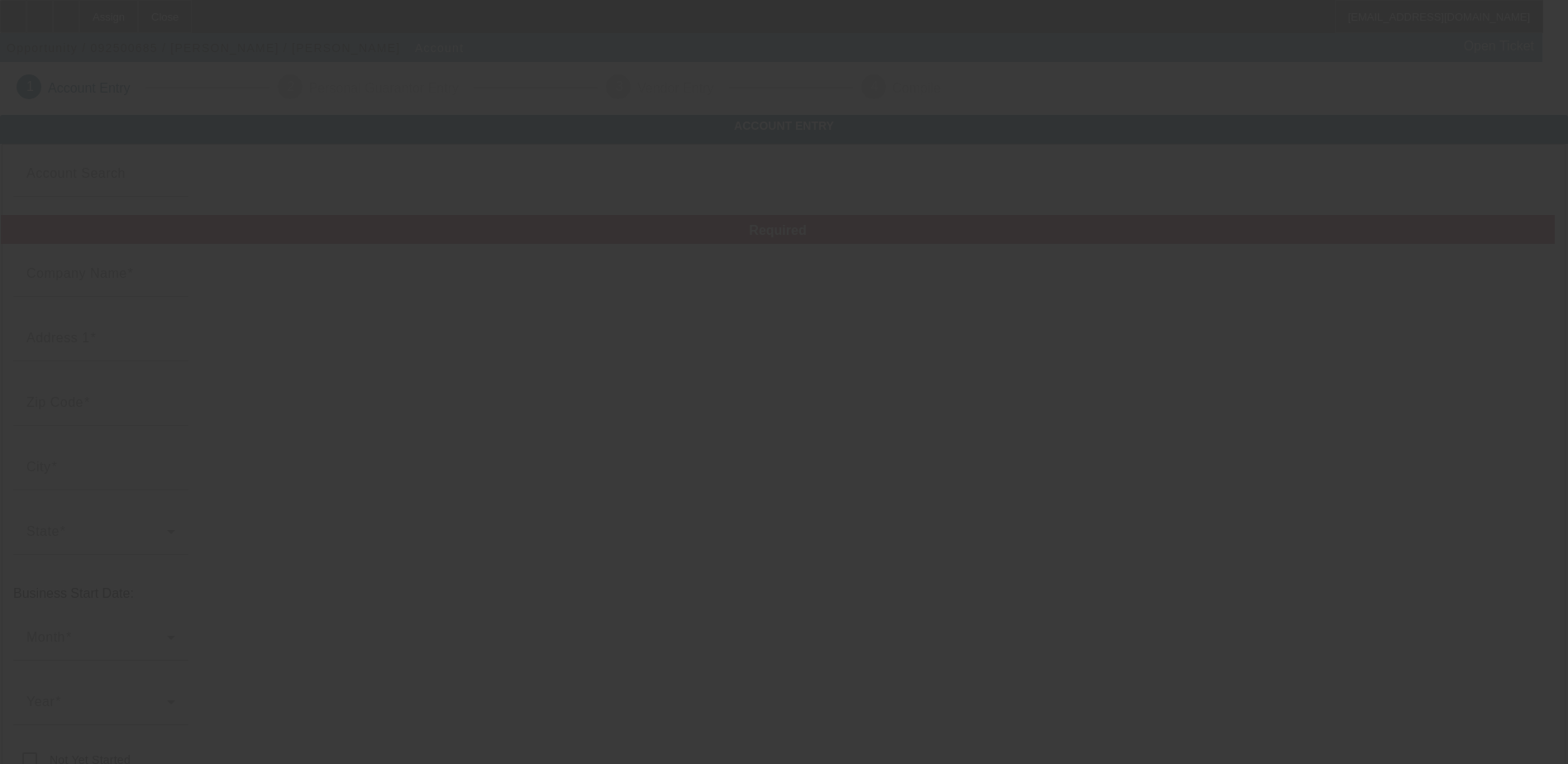
type input "[PERSON_NAME]"
type input "[STREET_ADDRESS]"
type input "19119"
type input "Phila"
type input "[PHONE_NUMBER]"
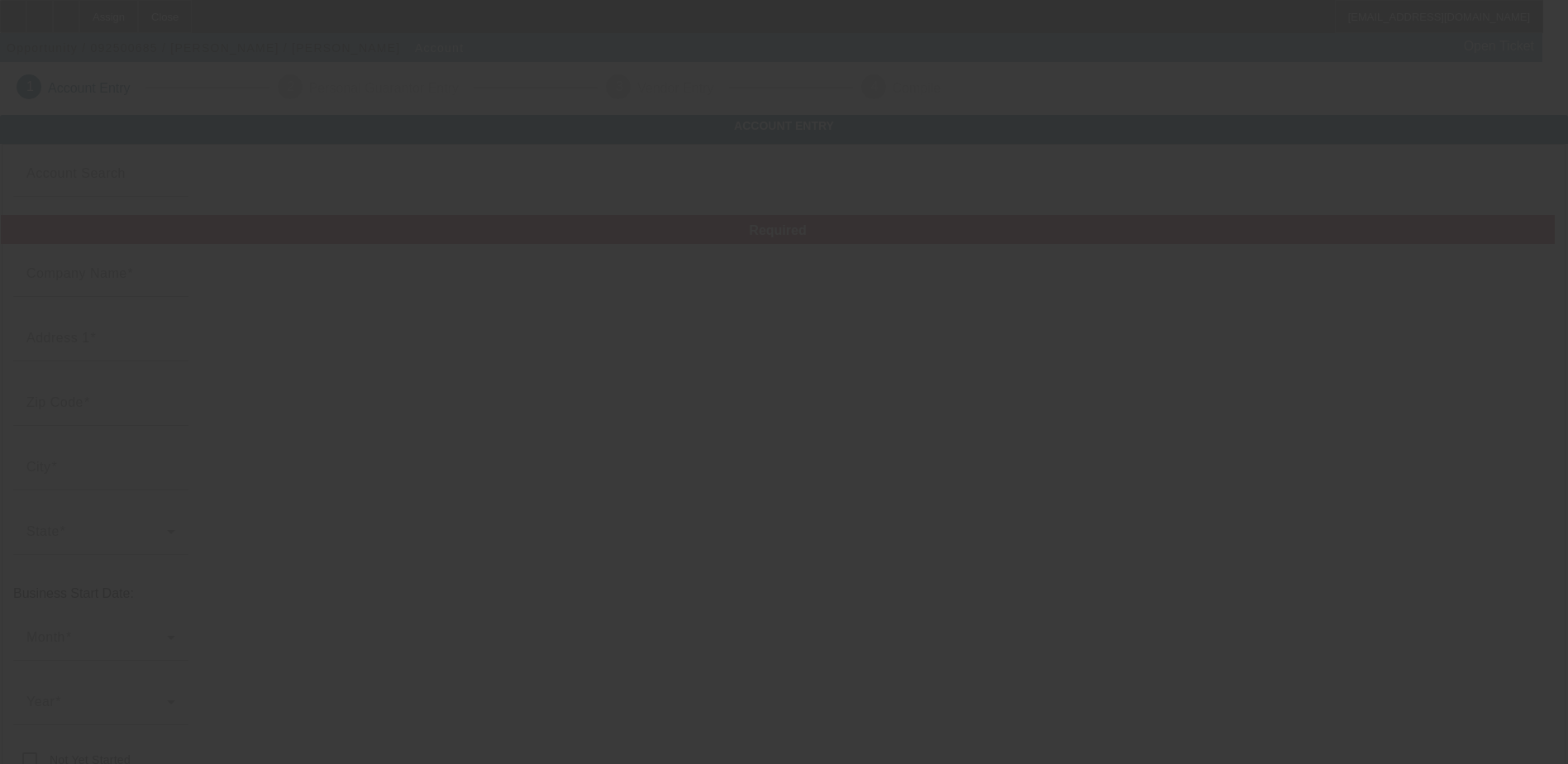
type input "[EMAIL_ADDRESS][DOMAIN_NAME]"
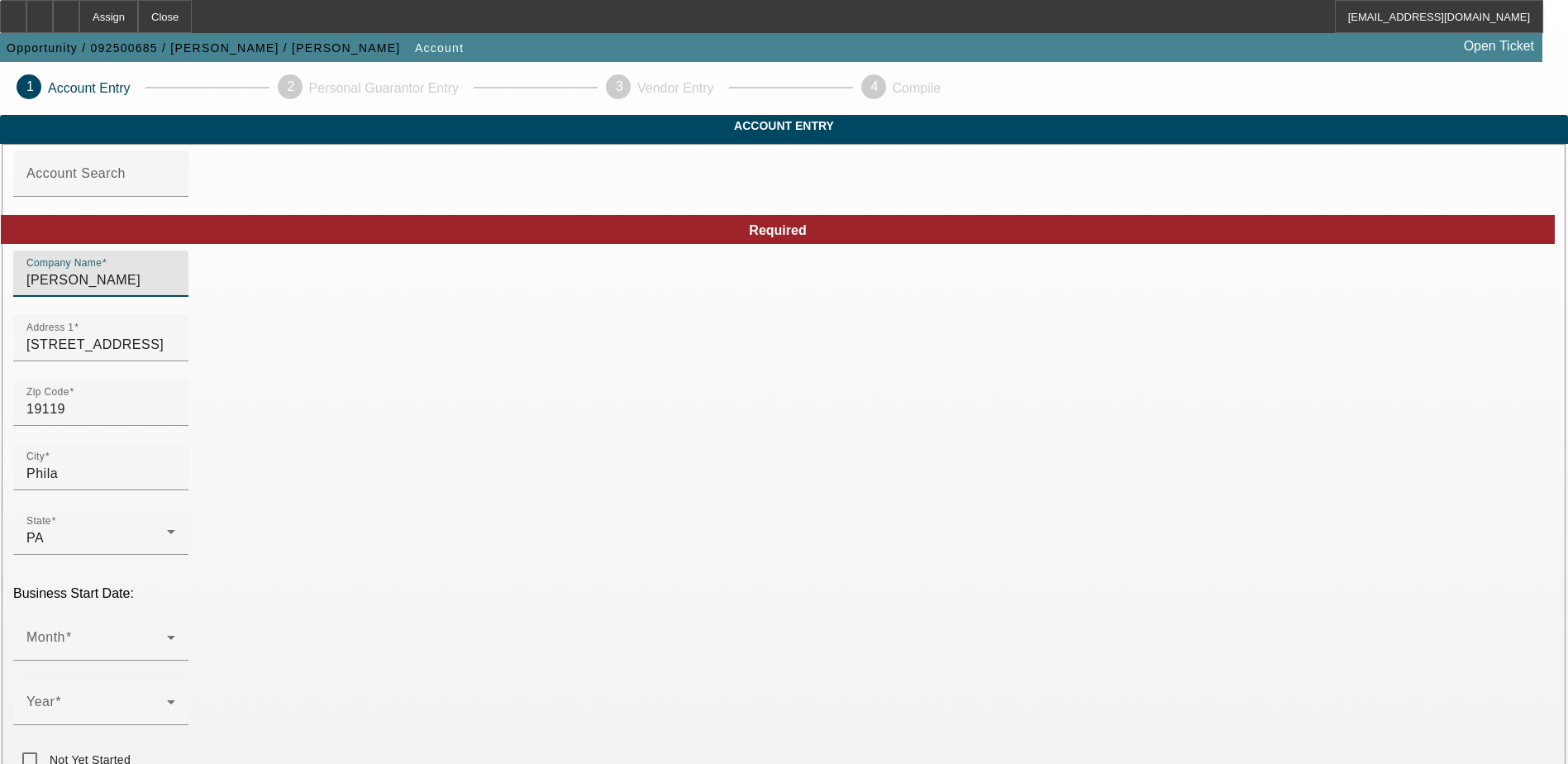
drag, startPoint x: 480, startPoint y: 312, endPoint x: 248, endPoint y: 310, distance: 232.0
type input "[PERSON_NAME] Group LLC"
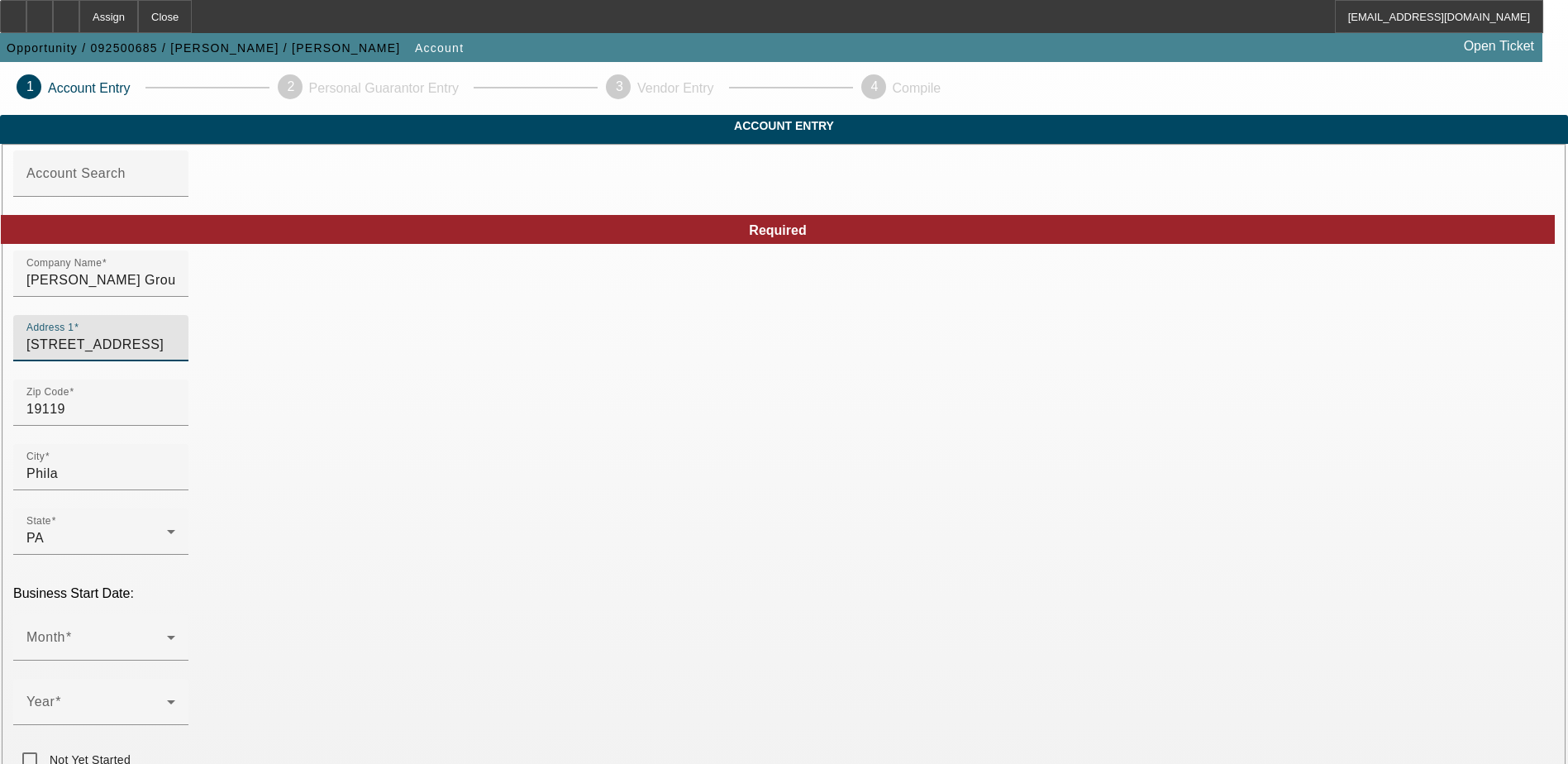
drag, startPoint x: 603, startPoint y: 375, endPoint x: 287, endPoint y: 361, distance: 316.3
type input "[STREET_ADDRESS]"
type input "[GEOGRAPHIC_DATA]"
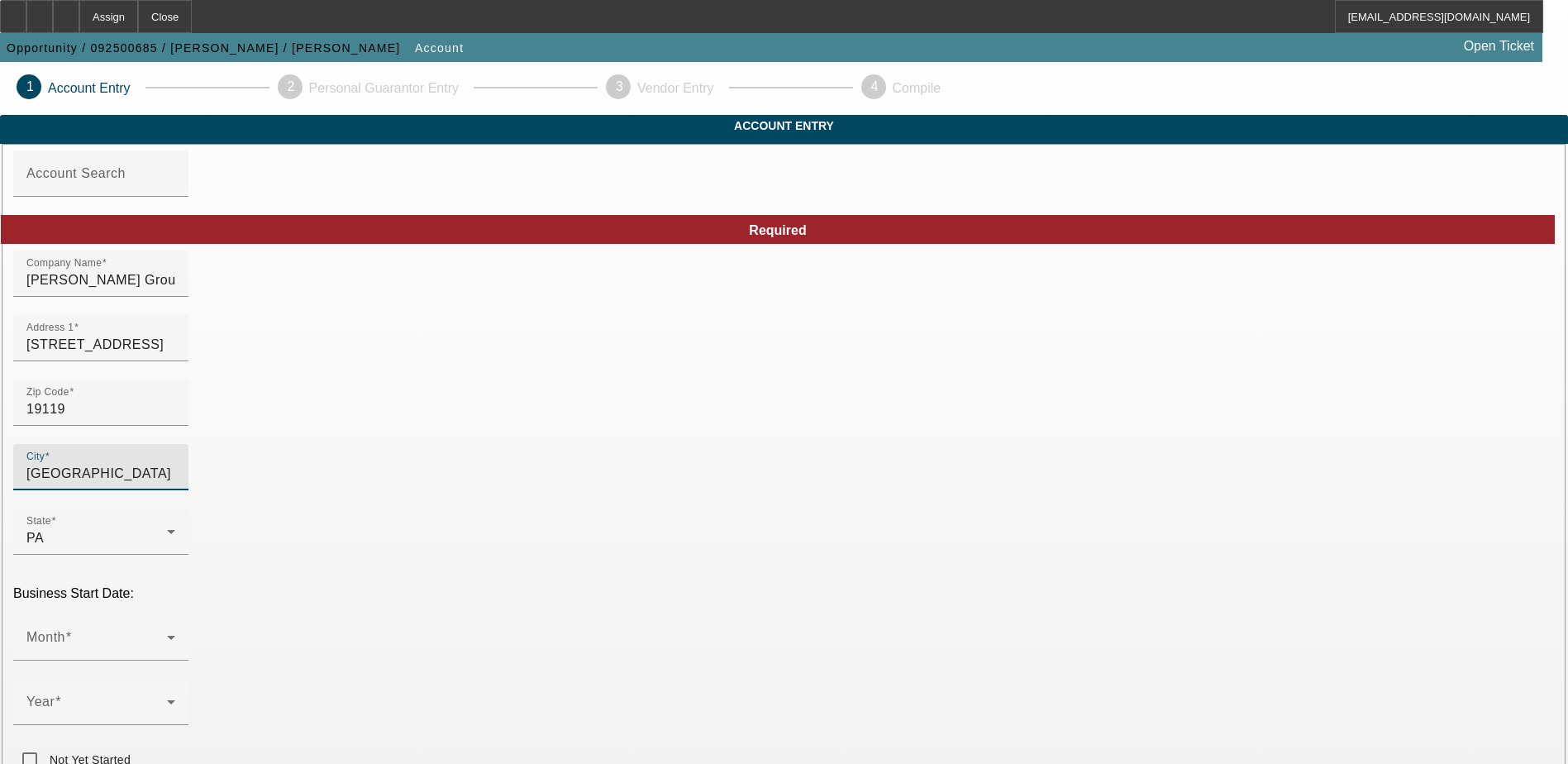
drag, startPoint x: 402, startPoint y: 504, endPoint x: 294, endPoint y: 514, distance: 108.5
type input "Bear"
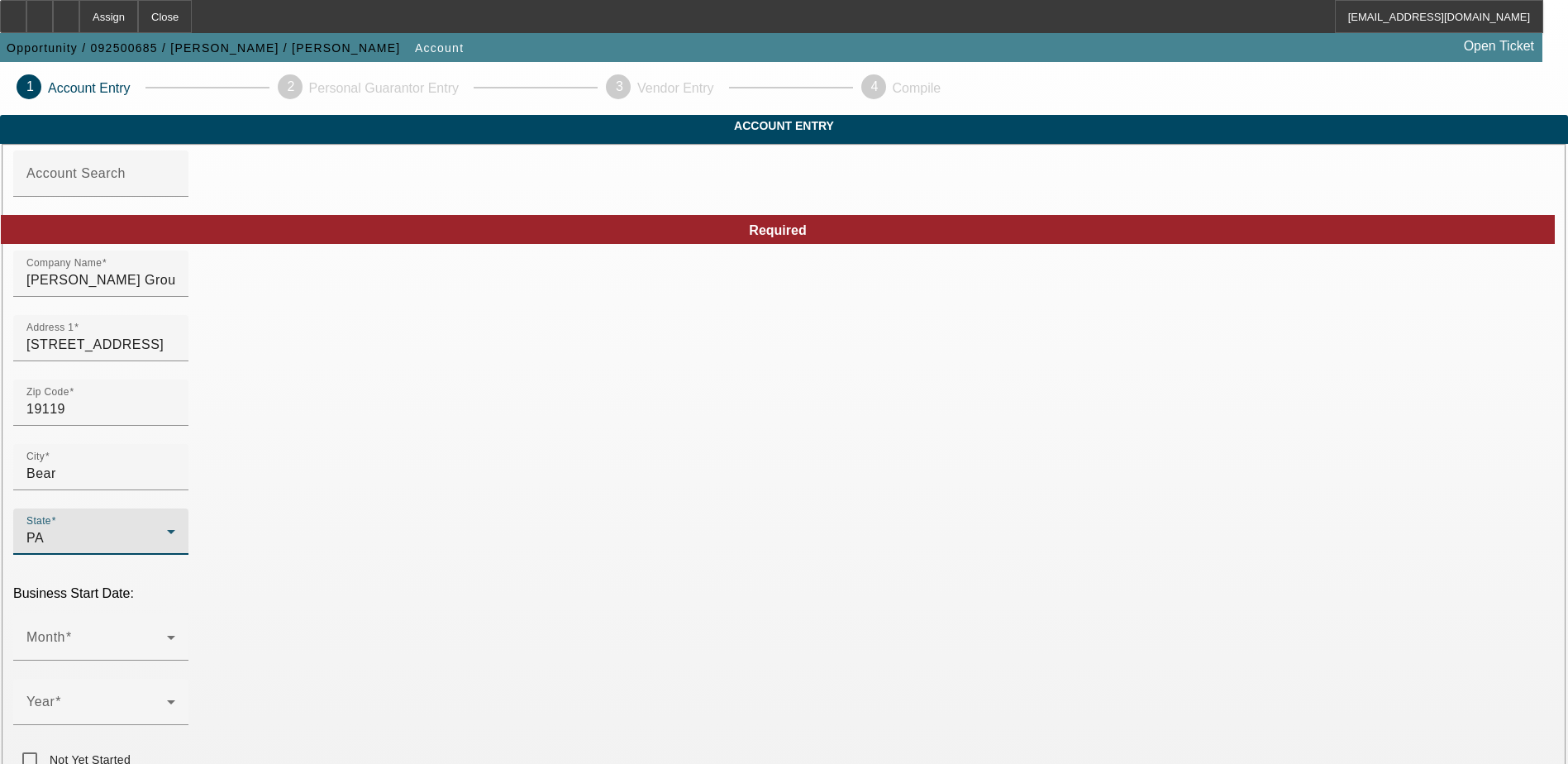
click at [167, 528] on div "PA" at bounding box center [96, 538] width 141 height 20
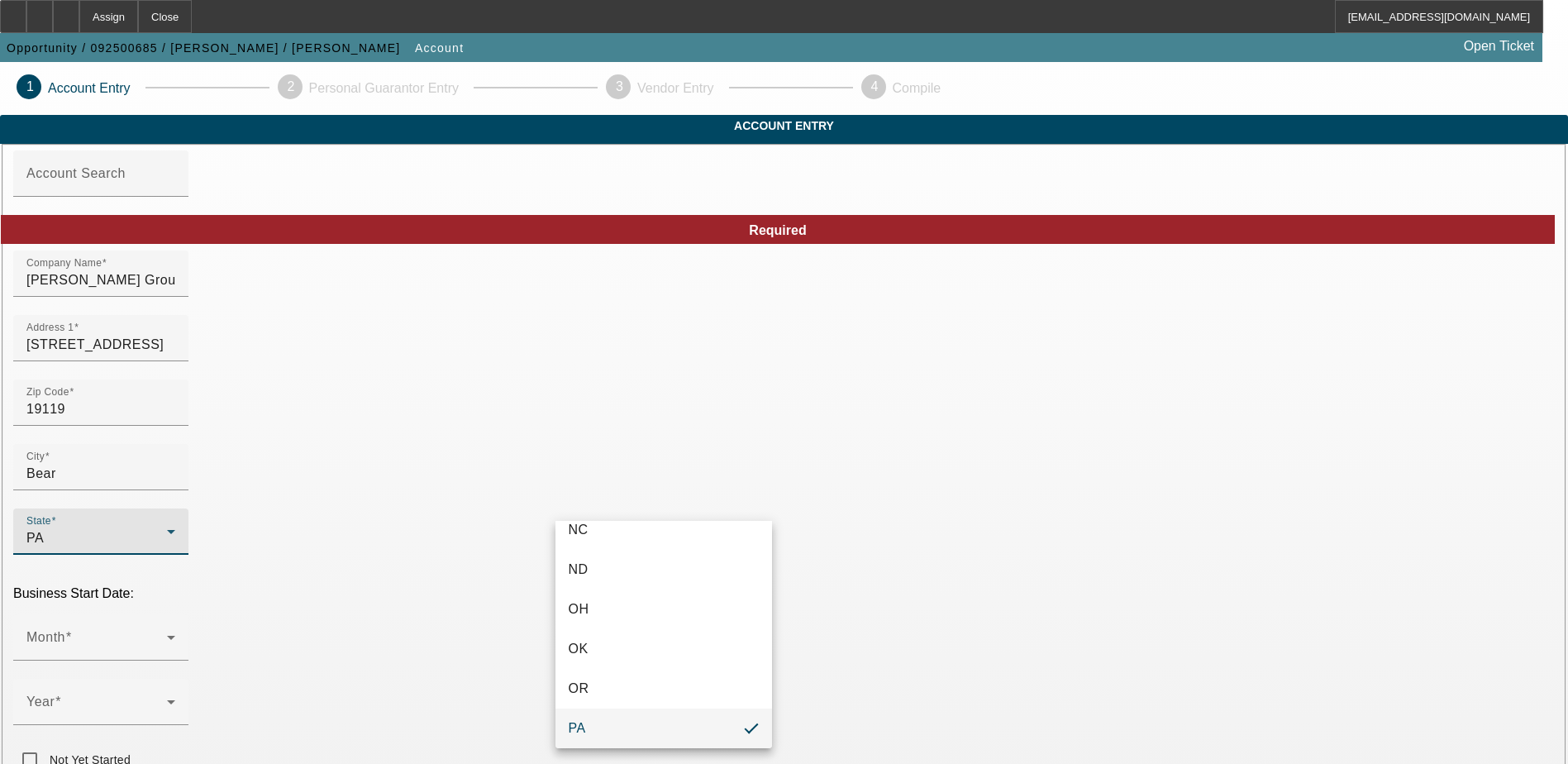
scroll to position [324, 0]
click at [616, 549] on mat-option "DE" at bounding box center [663, 541] width 217 height 40
type input "[GEOGRAPHIC_DATA]"
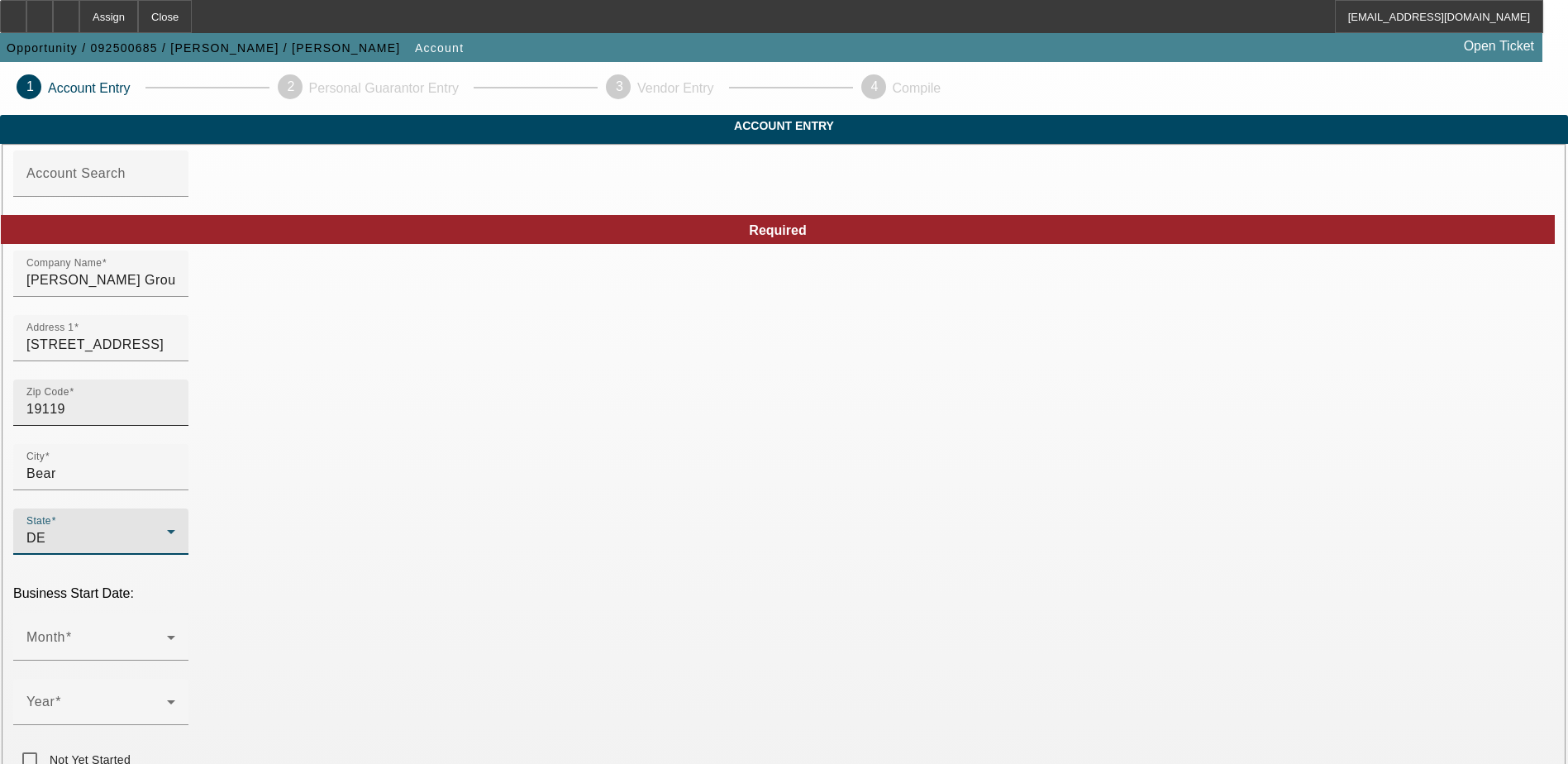
drag, startPoint x: 420, startPoint y: 417, endPoint x: 385, endPoint y: 429, distance: 37.0
click at [175, 426] on div "Zip Code 19119" at bounding box center [101, 402] width 149 height 46
click at [175, 419] on input "19119" at bounding box center [101, 409] width 149 height 20
type input "1"
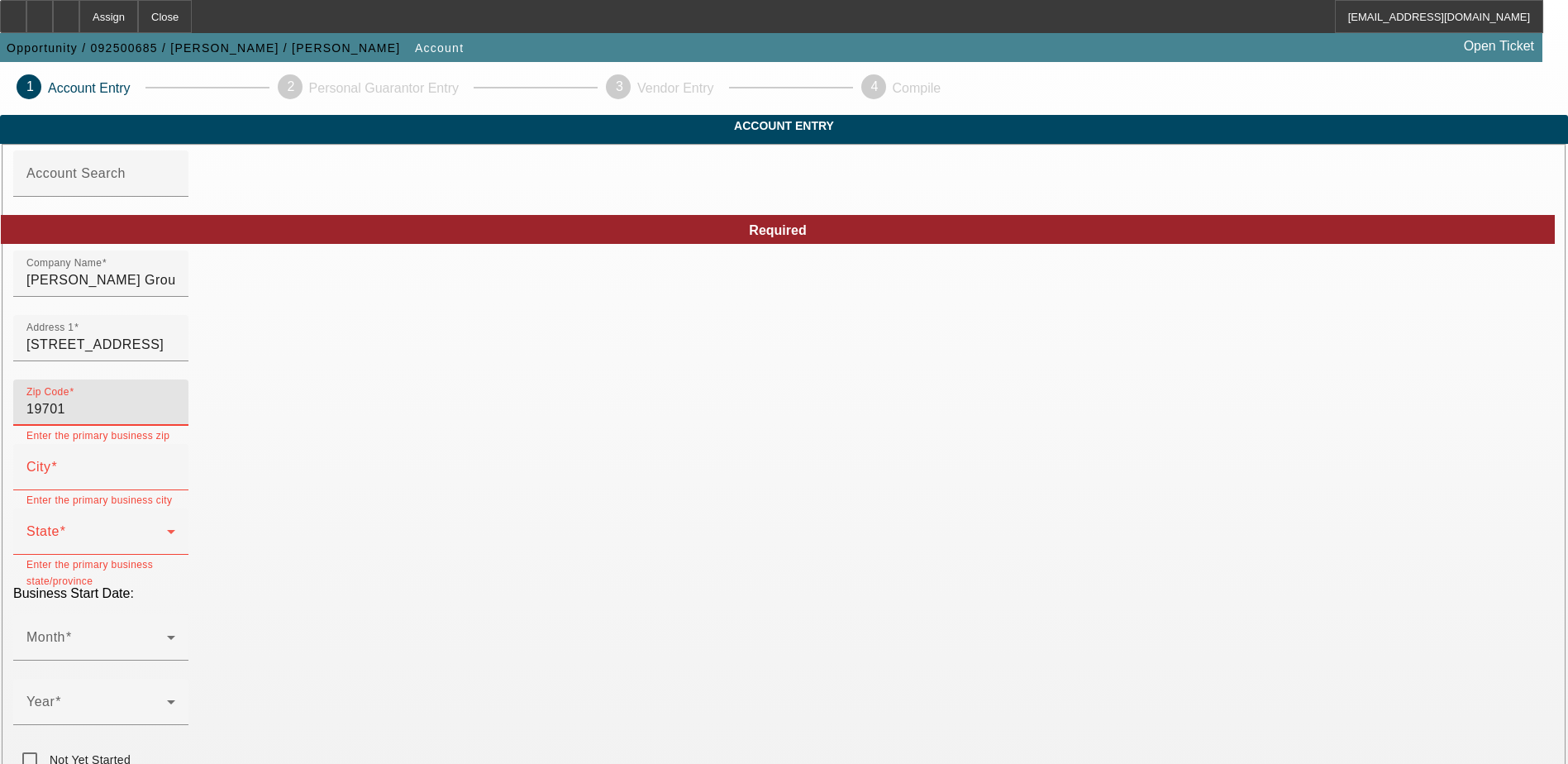
type input "19701"
type input "Bear"
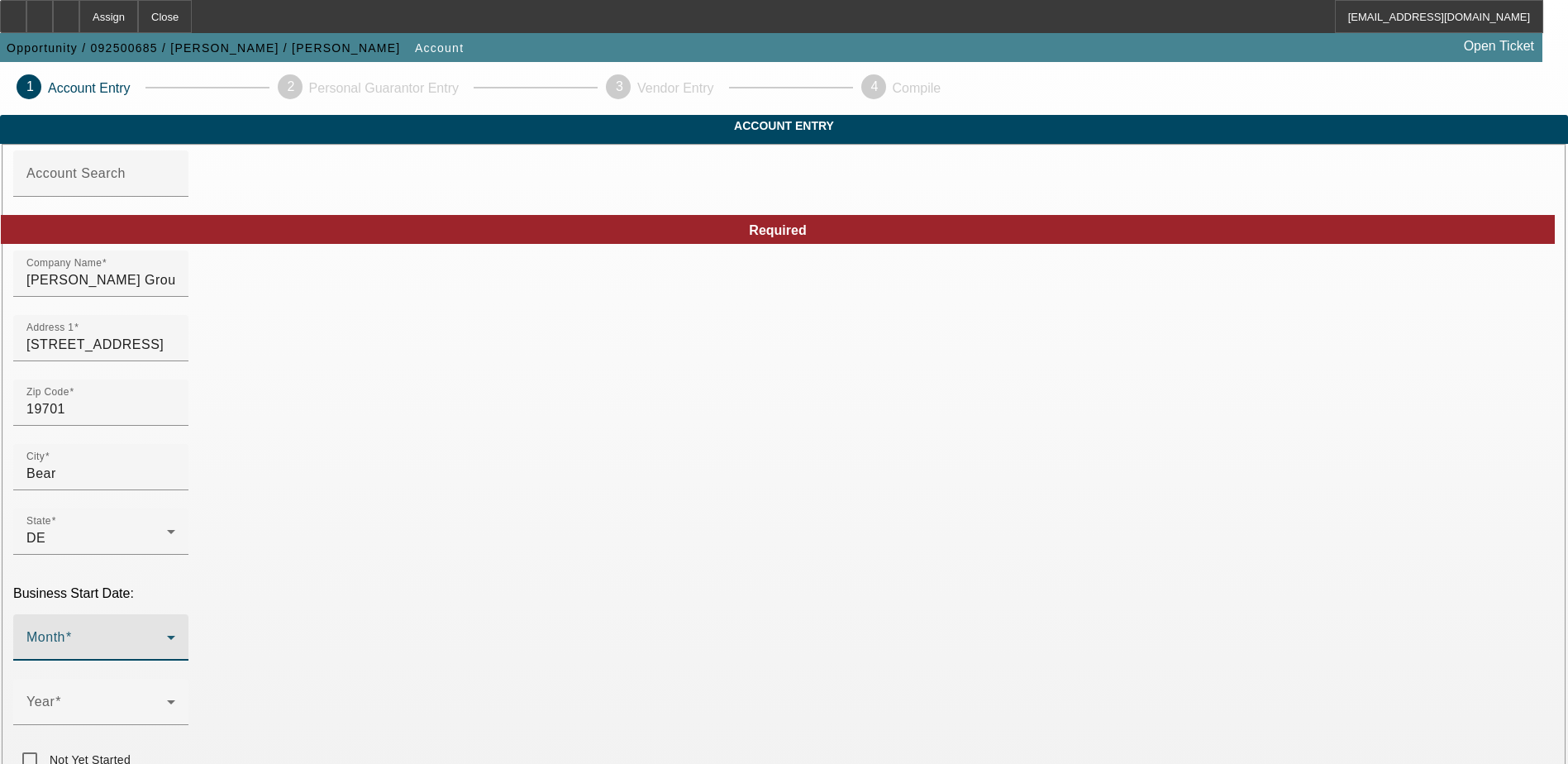
click at [167, 634] on span at bounding box center [96, 644] width 141 height 20
click at [401, 555] on mat-option "May" at bounding box center [422, 557] width 217 height 40
click at [167, 699] on span at bounding box center [96, 709] width 141 height 20
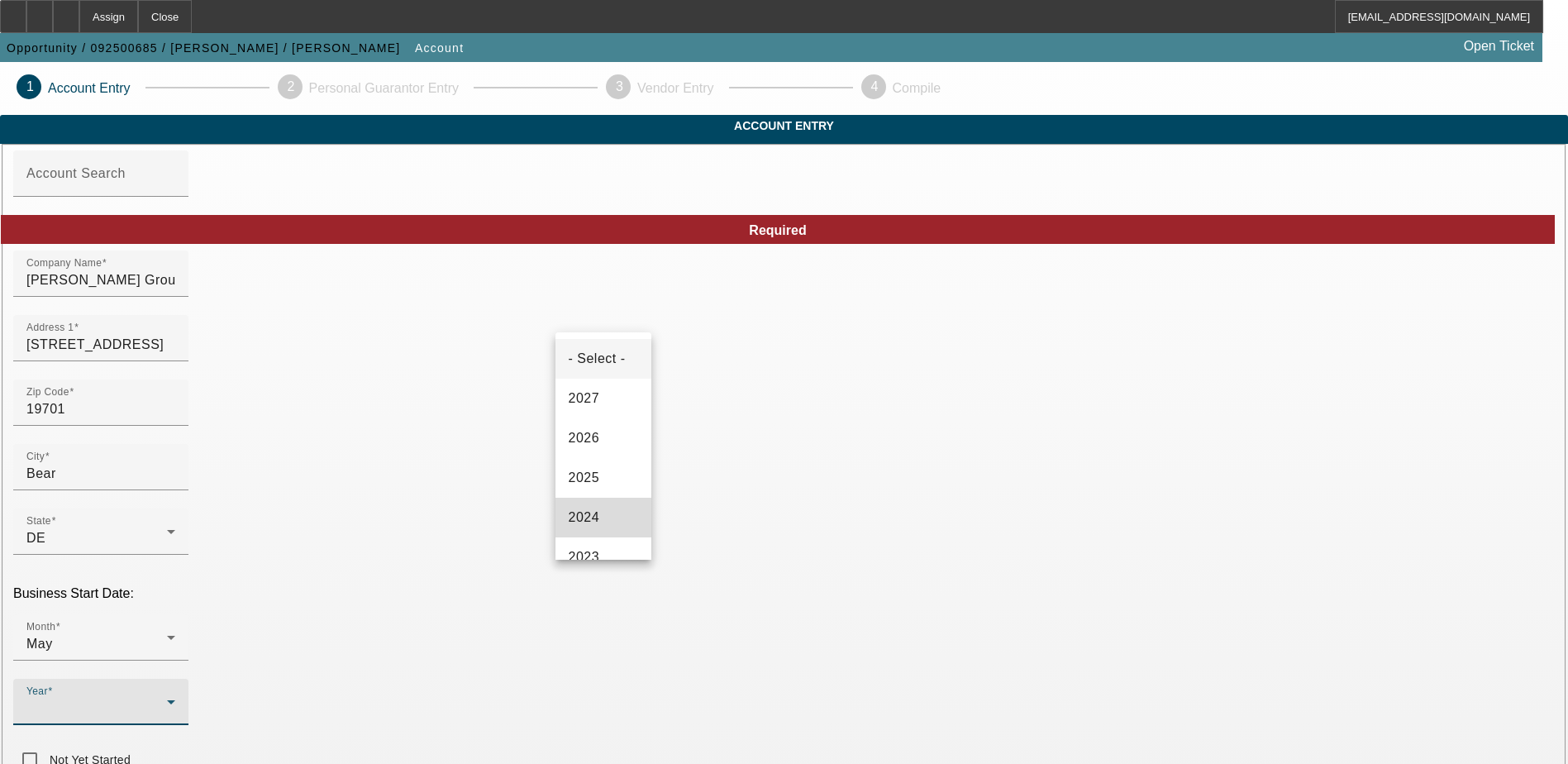
click at [605, 505] on mat-option "2024" at bounding box center [603, 518] width 96 height 40
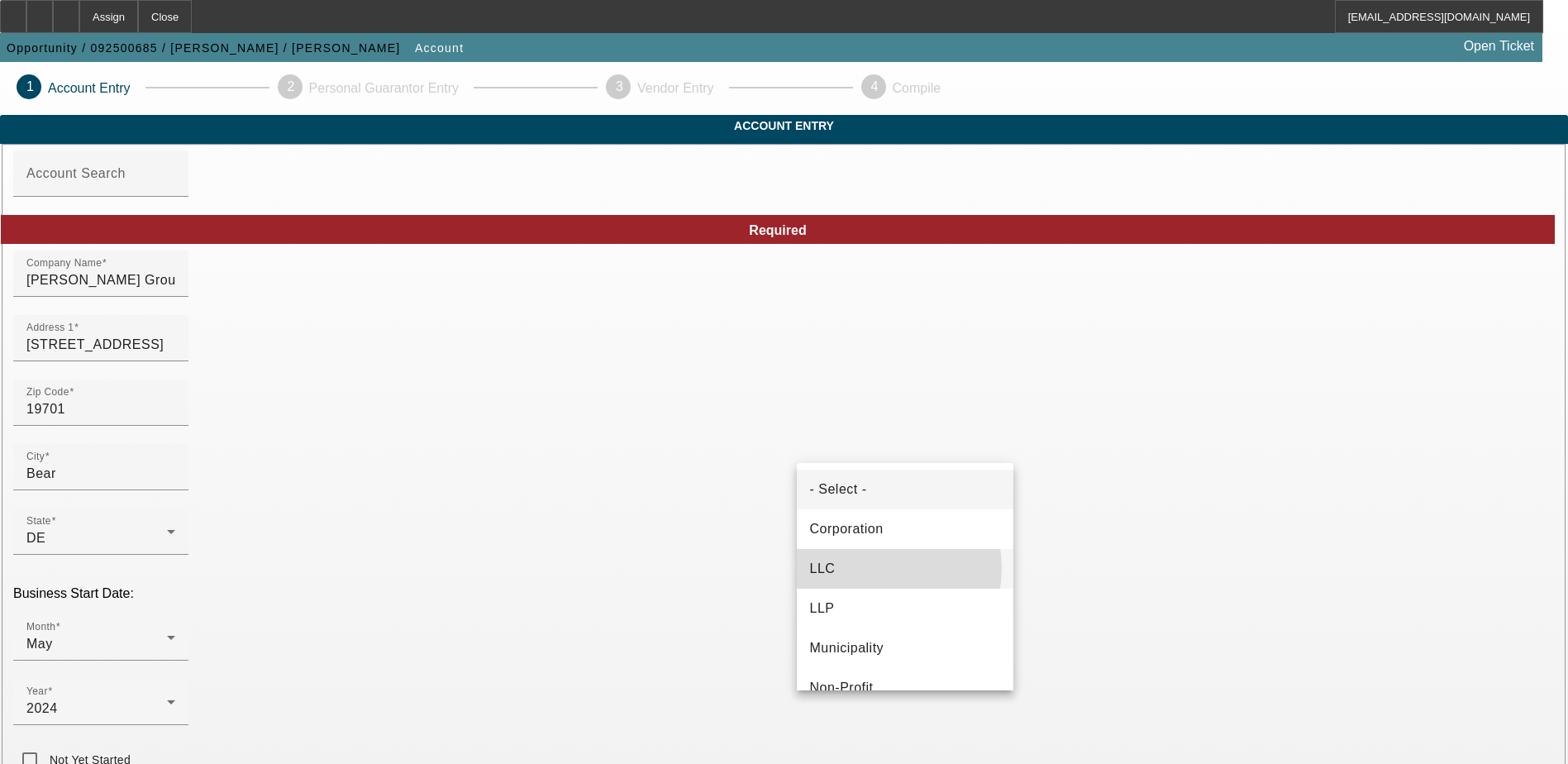
click at [871, 568] on mat-option "LLC" at bounding box center [905, 569] width 217 height 40
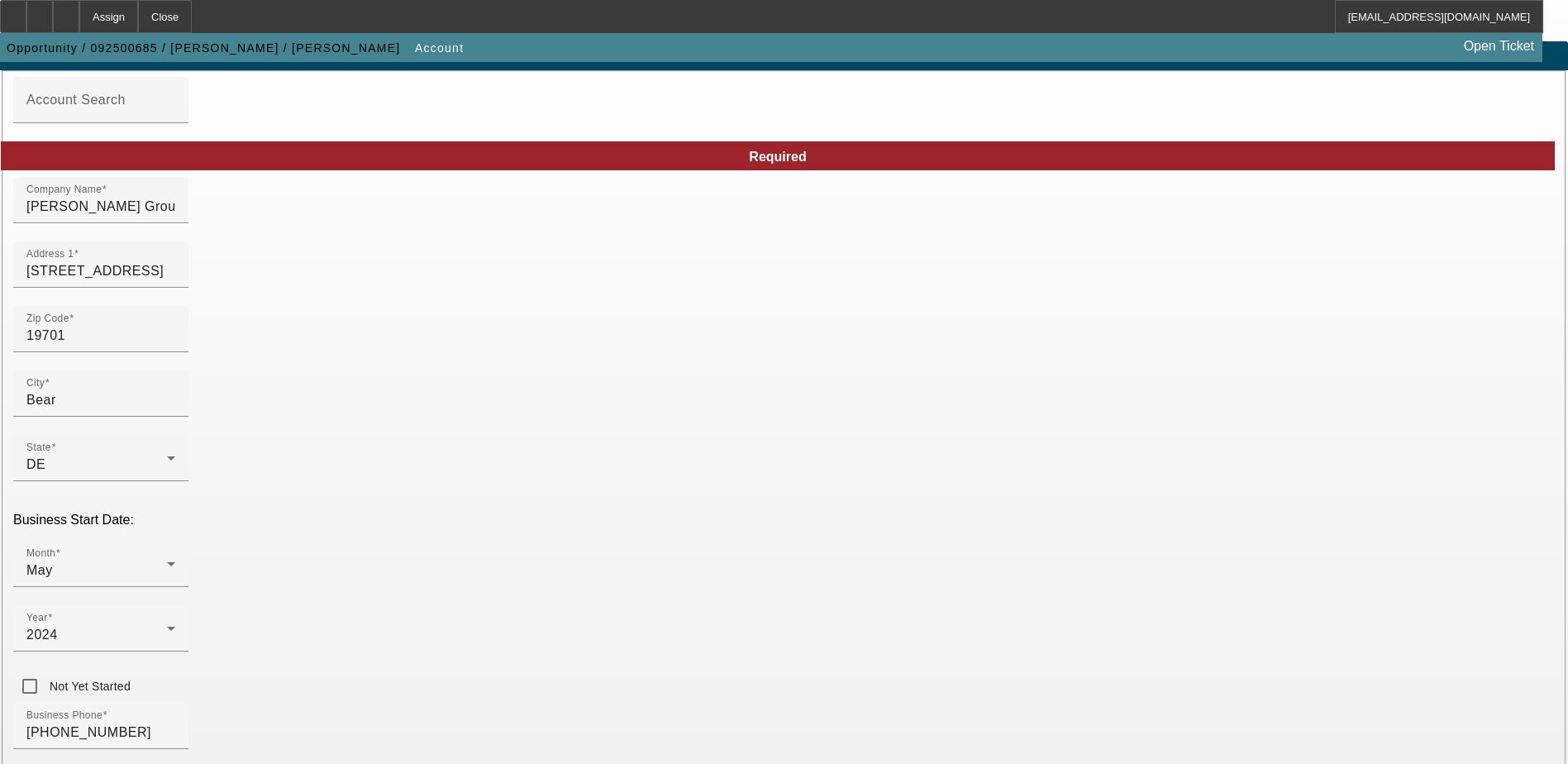
scroll to position [165, 0]
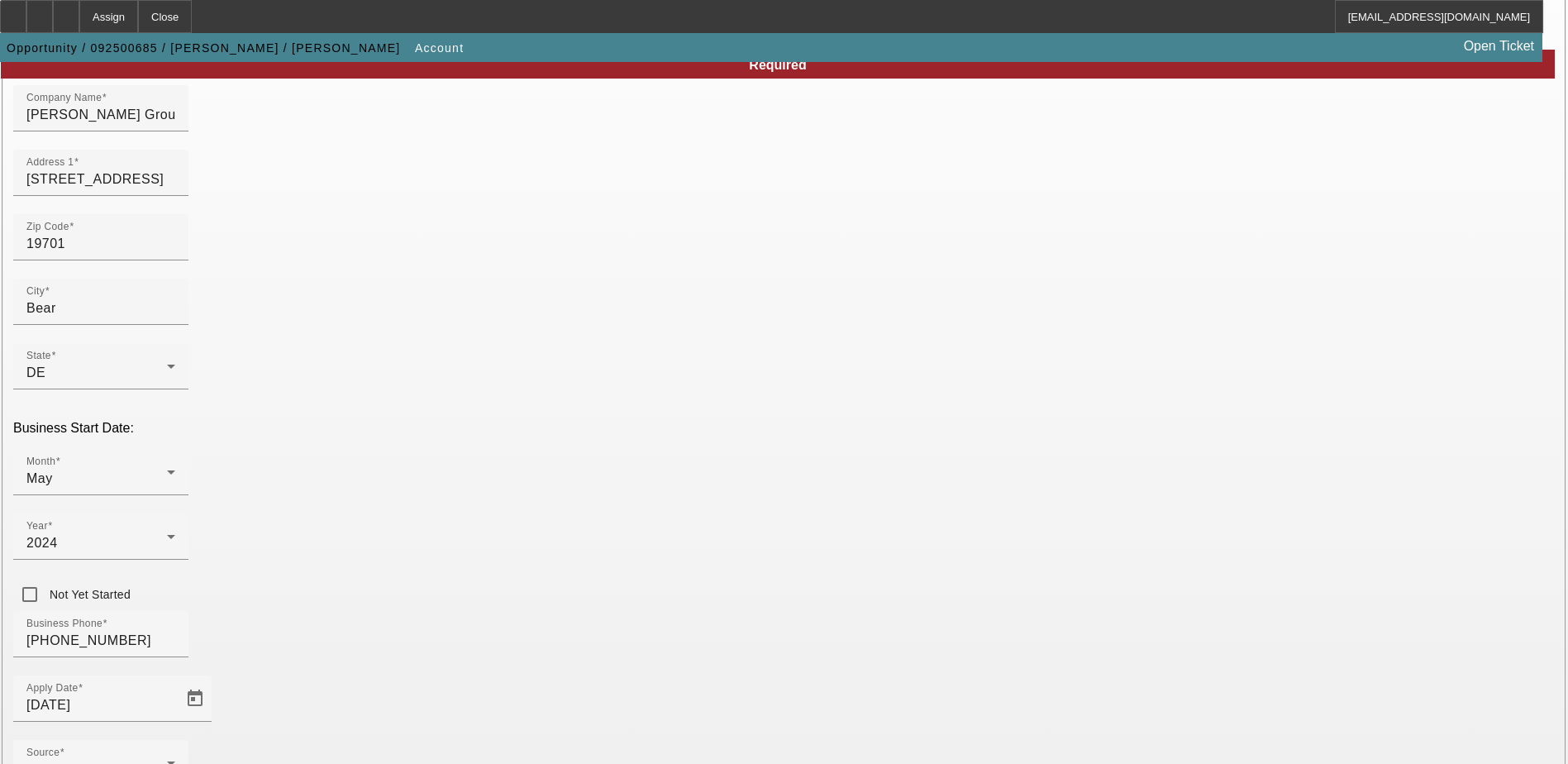
type input "993177193"
drag, startPoint x: 993, startPoint y: 276, endPoint x: 749, endPoint y: 316, distance: 247.3
type input "info@weprintyourbrand.com"
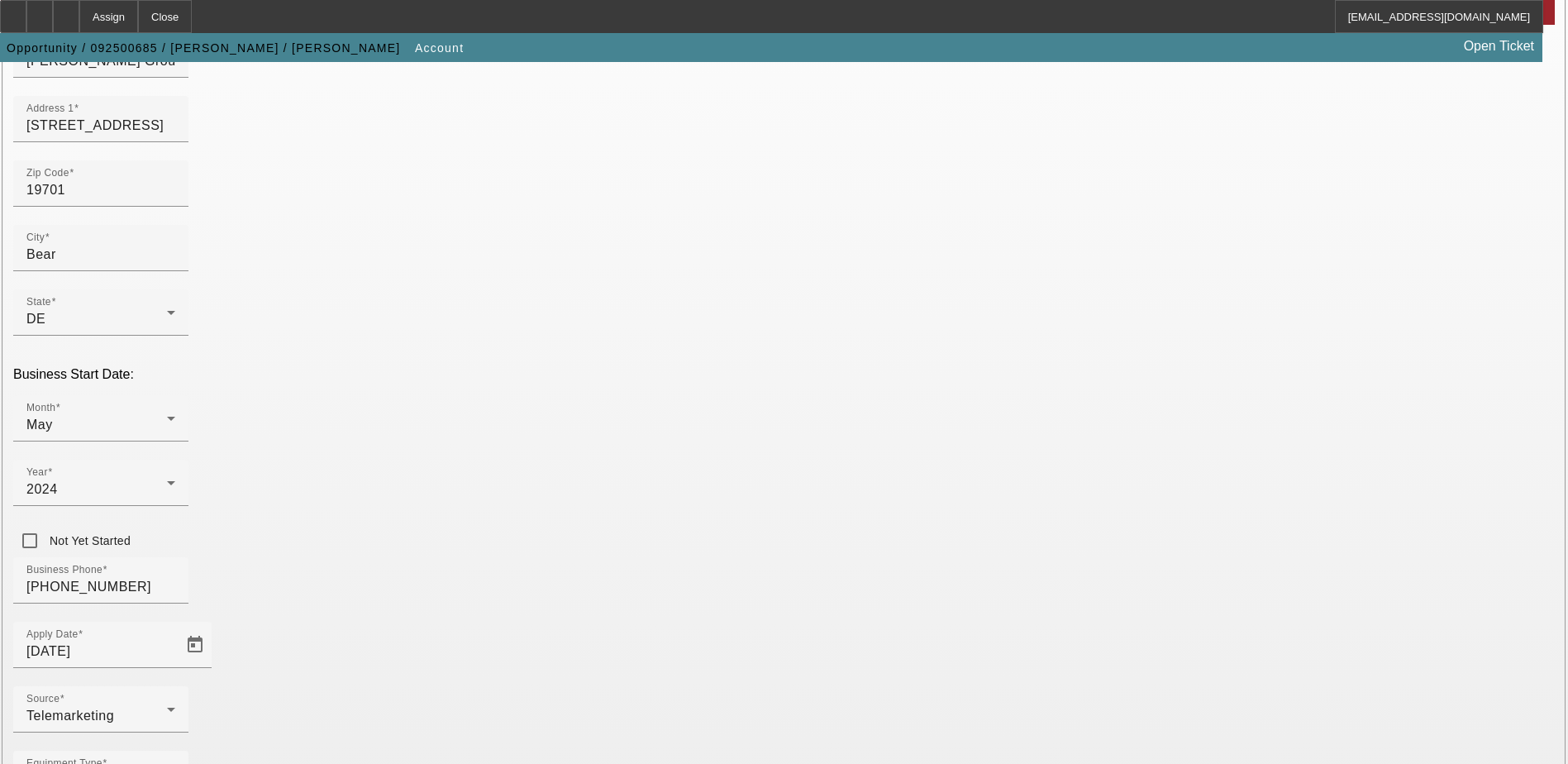
scroll to position [279, 0]
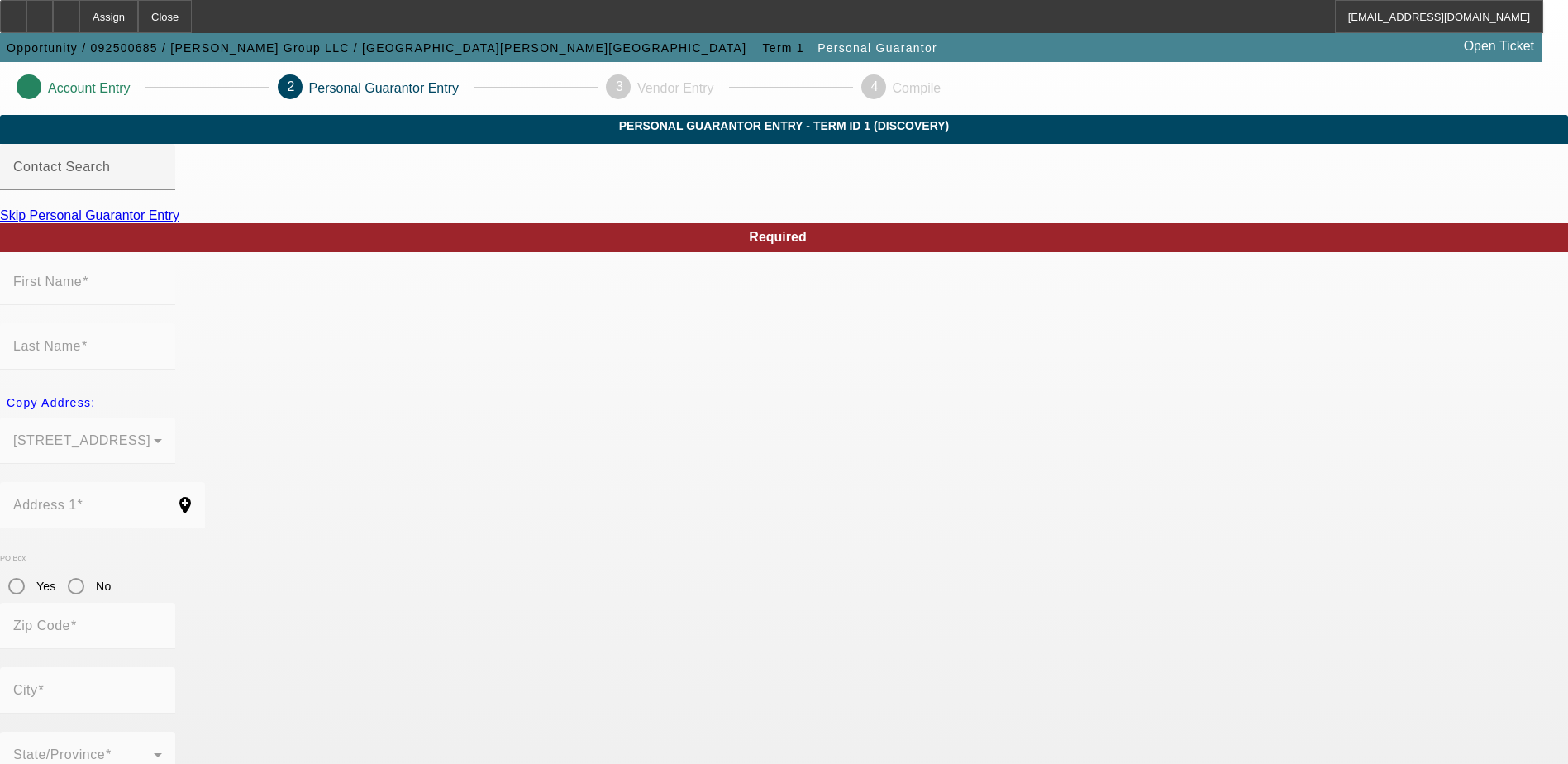
click at [82, 289] on mat-label "First Name" at bounding box center [48, 281] width 69 height 14
click at [175, 308] on mat-form-field "First Name" at bounding box center [87, 290] width 175 height 64
click at [162, 191] on div "Contact Search" at bounding box center [88, 167] width 149 height 46
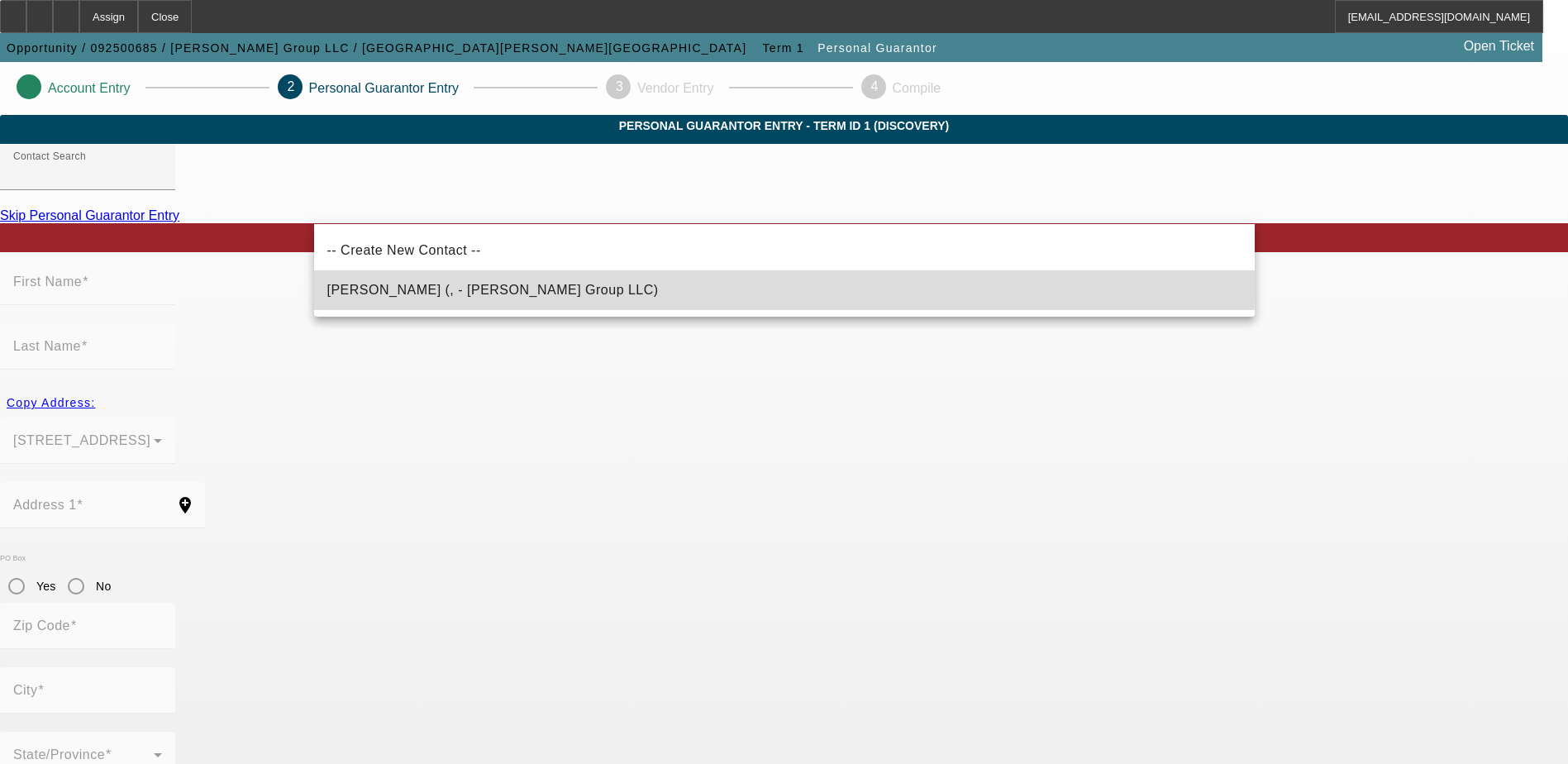
click at [419, 285] on span "Jenkins, Darnell (, - Mardia Group LLC)" at bounding box center [492, 289] width 331 height 14
type input "Jenkins, Darnell (, - Mardia Group LLC)"
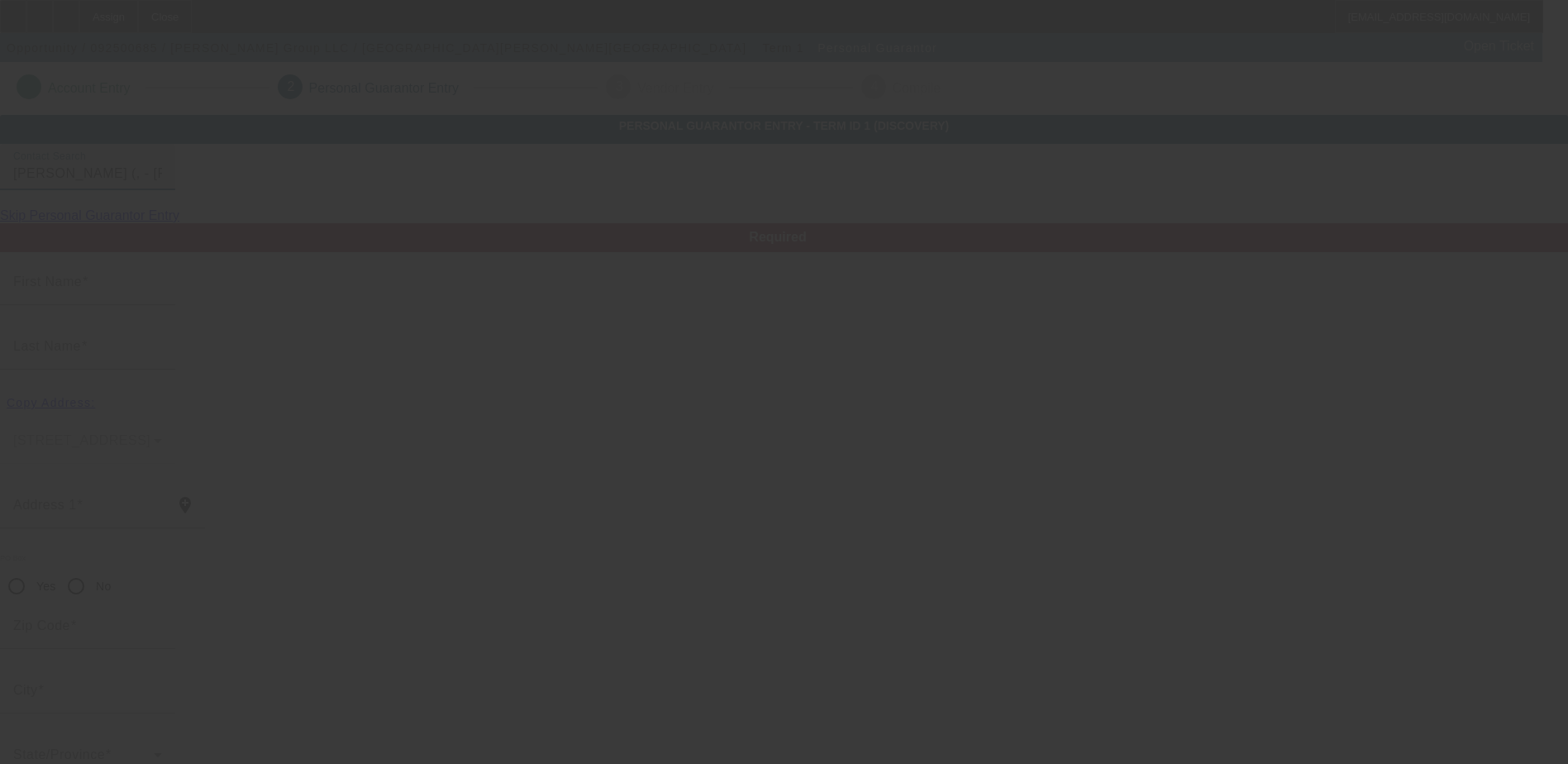
type input "Darnell"
type input "Jenkins"
radio input "true"
type input "[PHONE_NUMBER]"
type input "dj@philaapparelgroup.com"
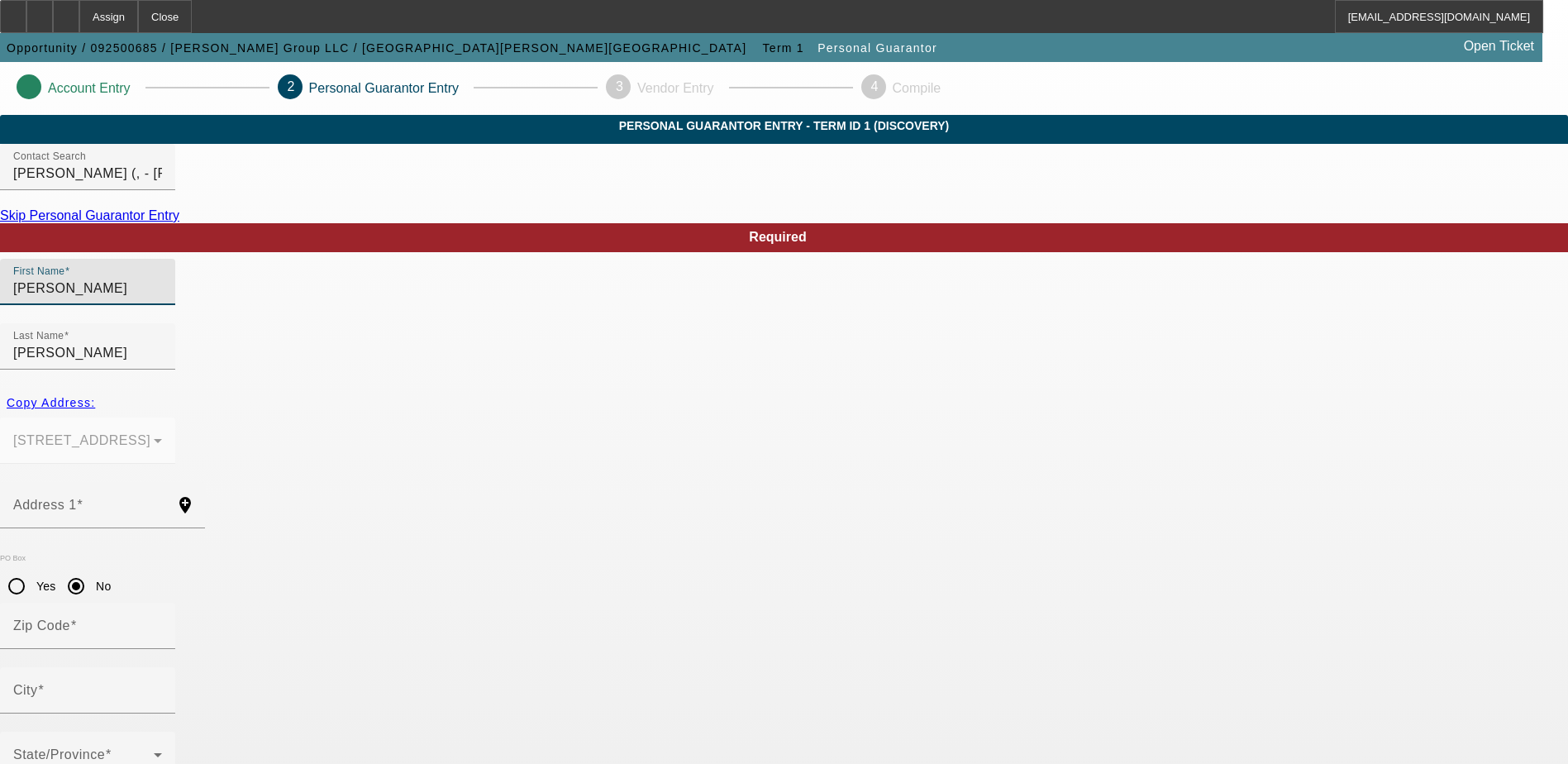
drag, startPoint x: 429, startPoint y: 332, endPoint x: 294, endPoint y: 321, distance: 135.4
type input "Miameesha"
type input "Brooks"
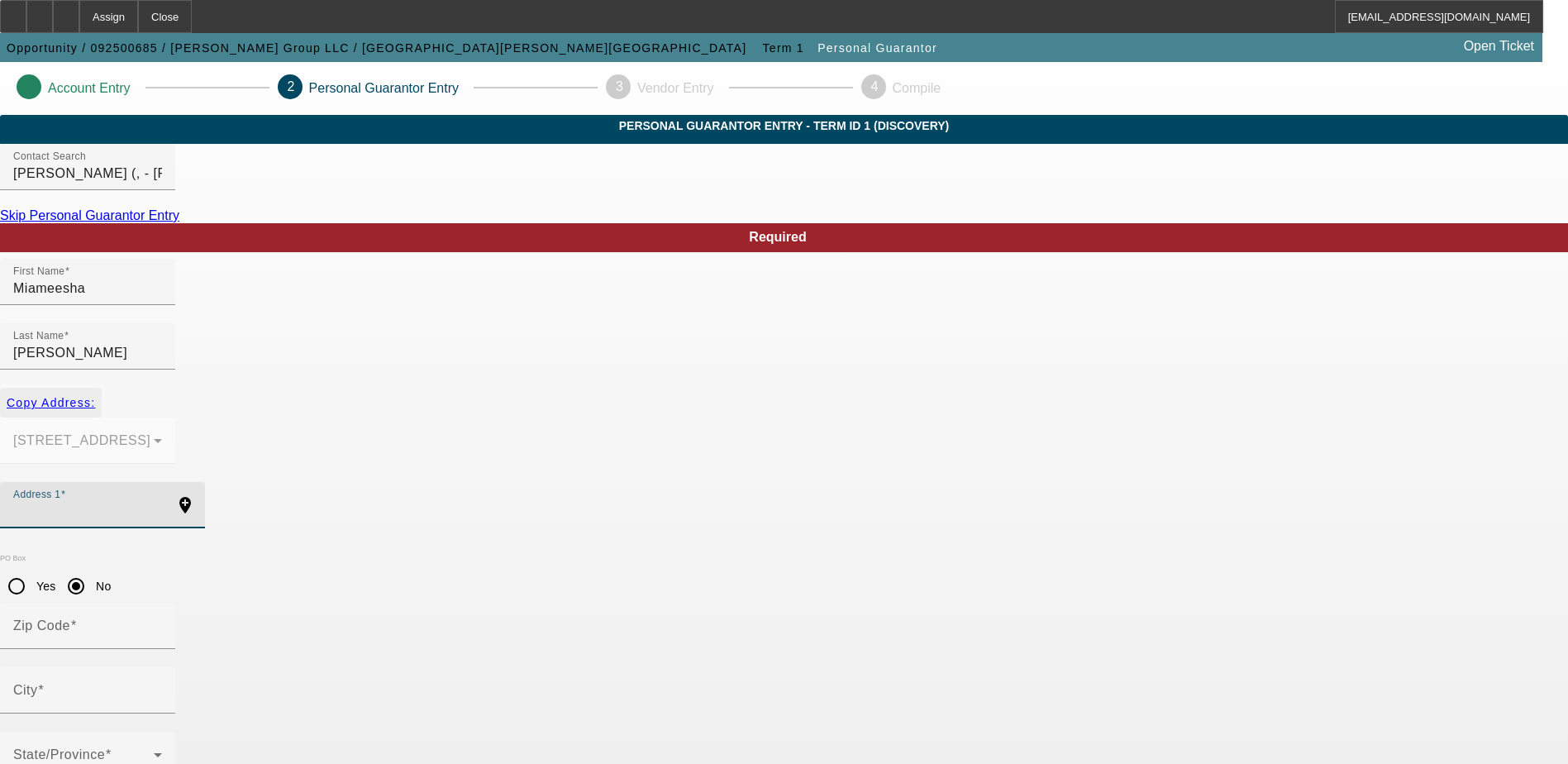
click at [95, 397] on span "Copy Address:" at bounding box center [51, 403] width 89 height 14
type input "4 Dasher Ave"
radio input "false"
type input "19701"
type input "Bear"
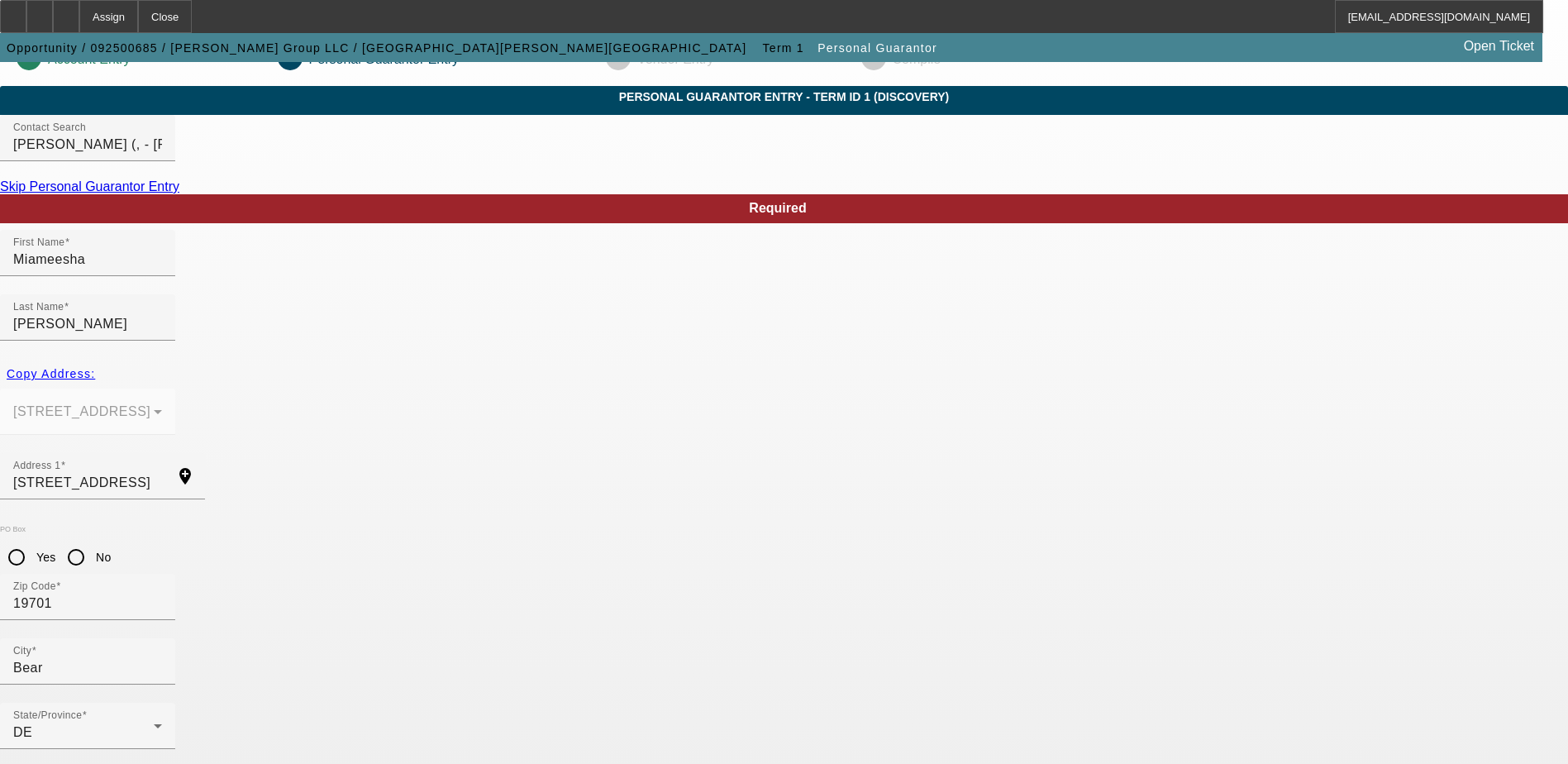
scroll to position [44, 0]
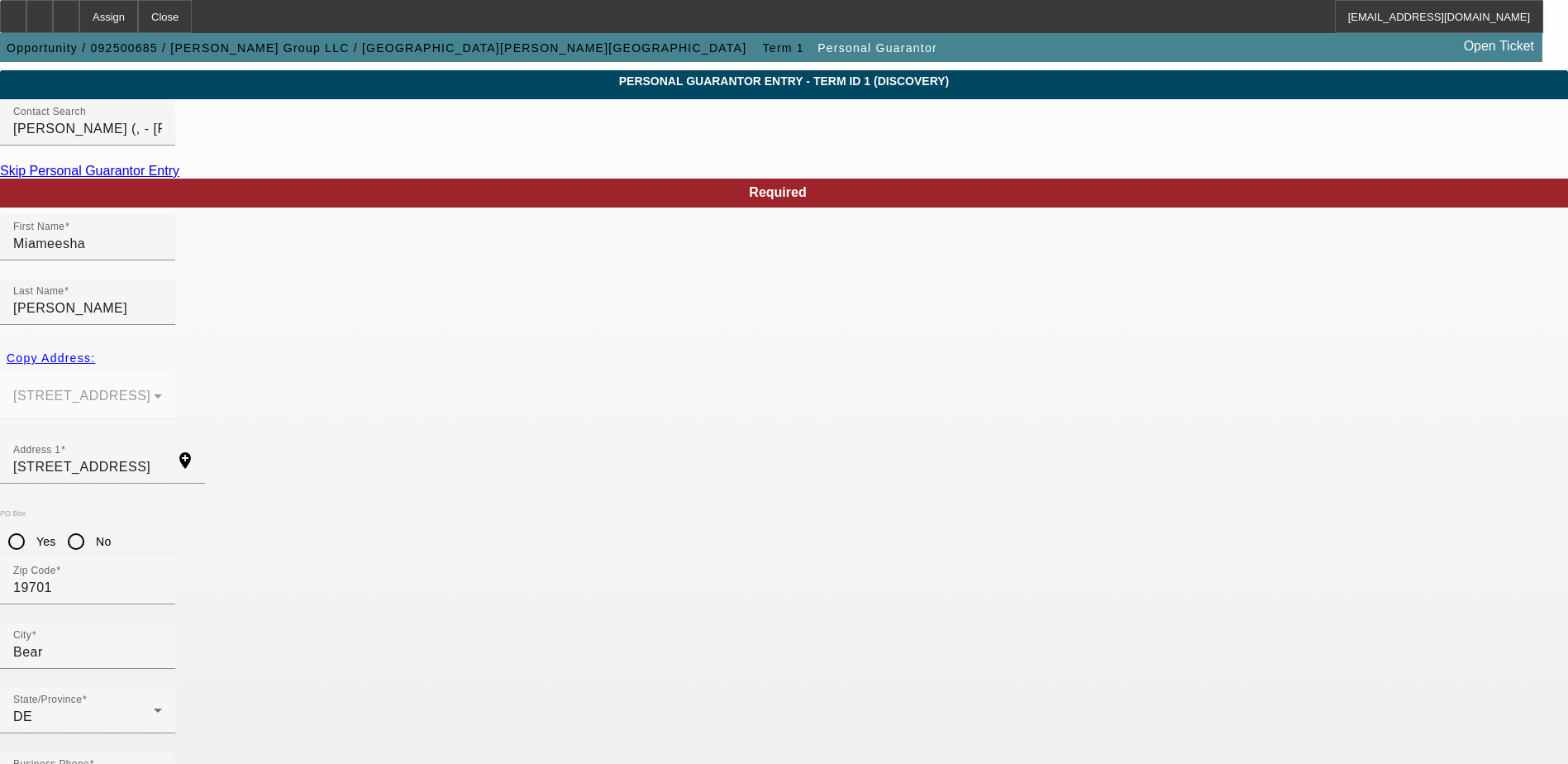
type input "100"
type input "info@weprintyourbrand.com"
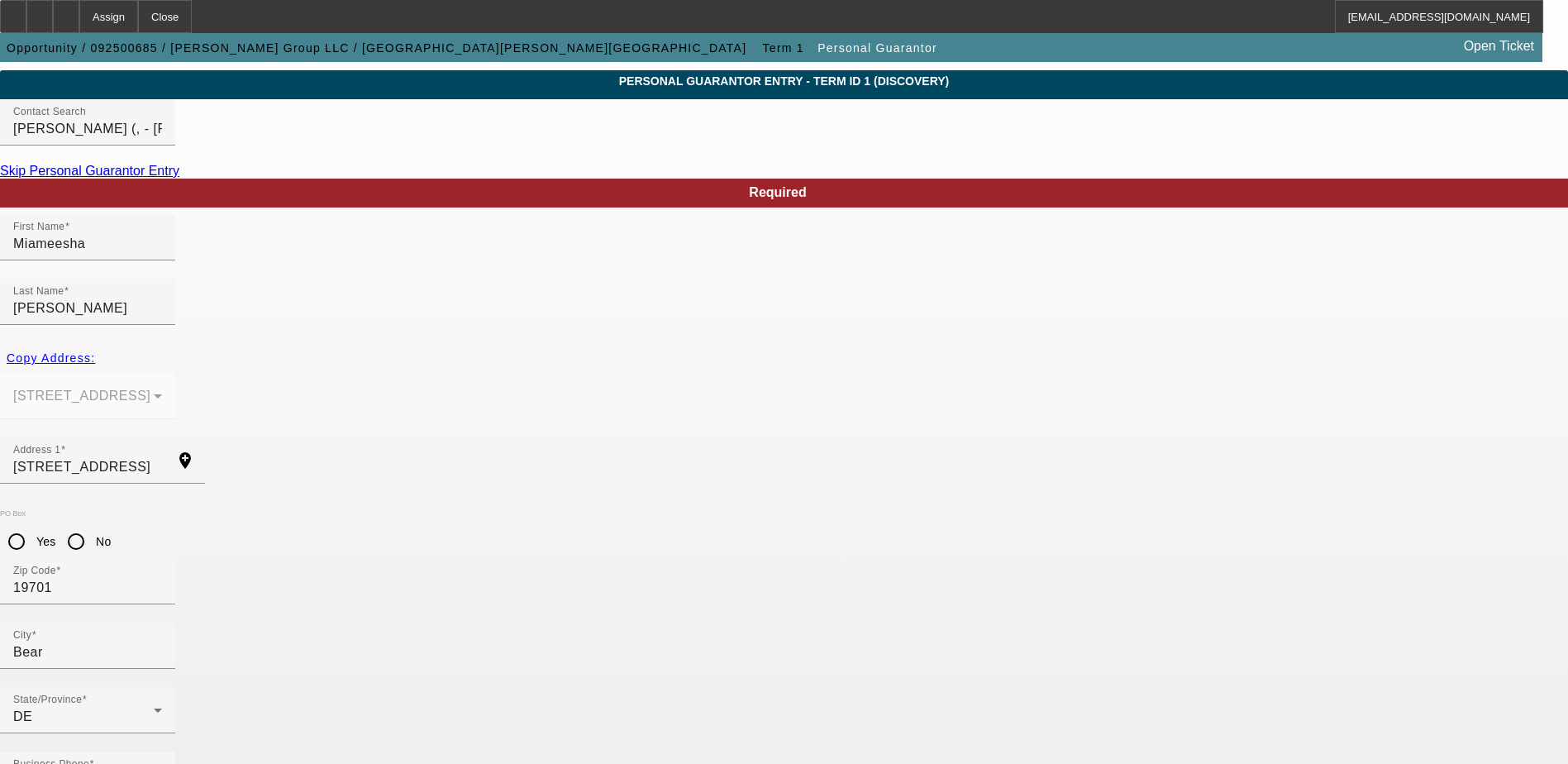
type input "214-92-2621"
drag, startPoint x: 443, startPoint y: 612, endPoint x: 304, endPoint y: 626, distance: 139.7
type input "[PHONE_NUMBER]"
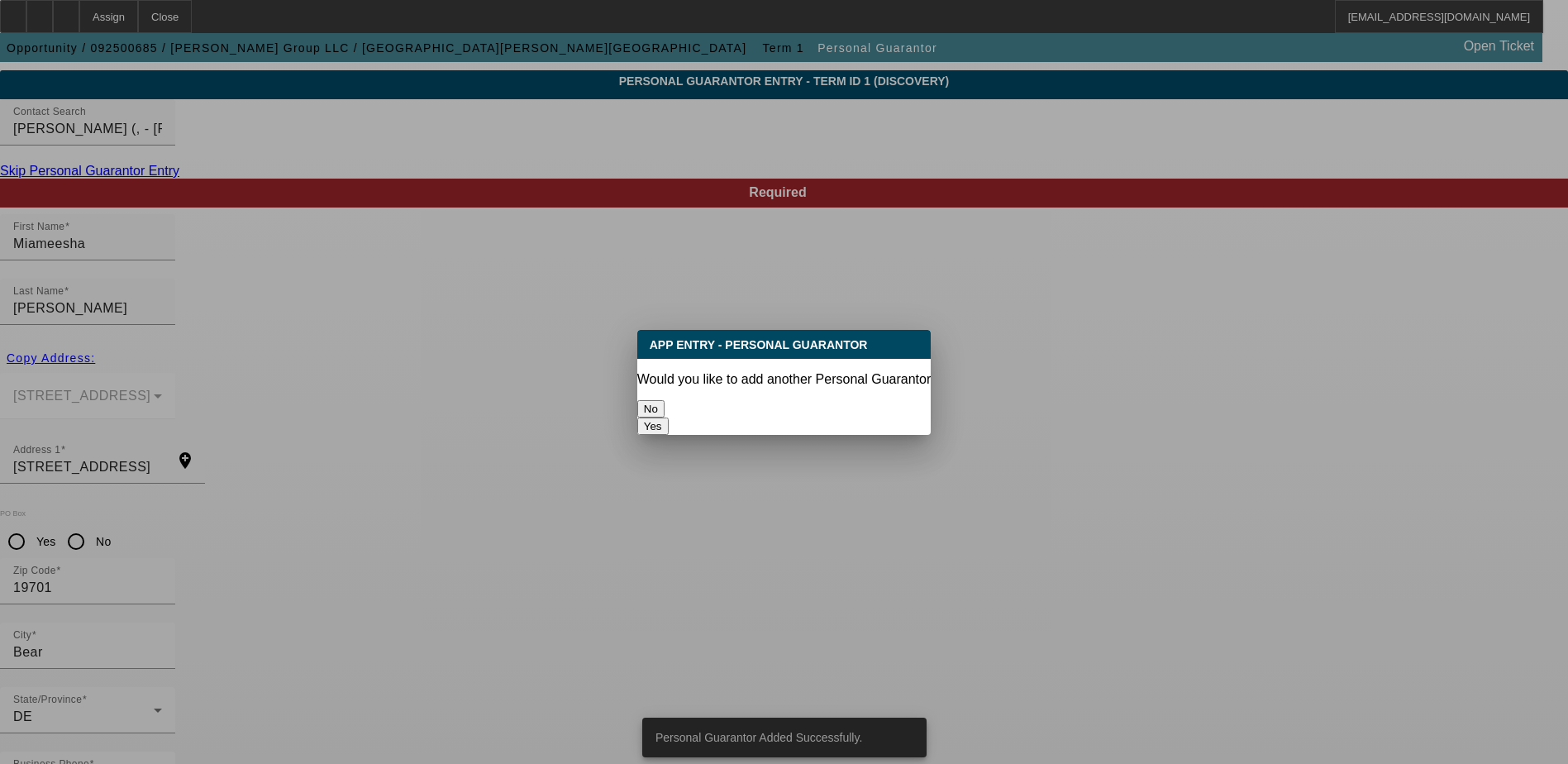
scroll to position [0, 0]
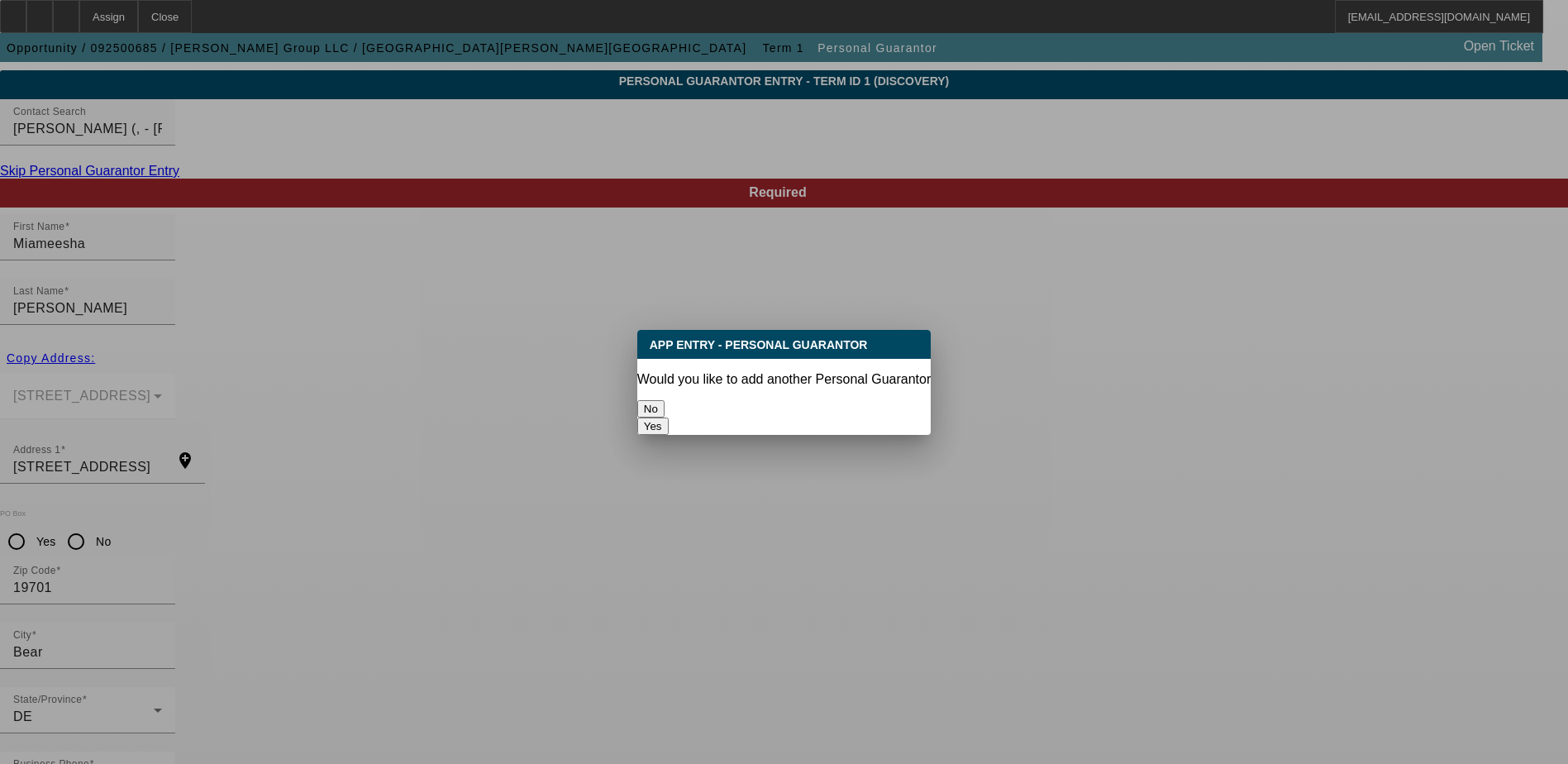
click at [665, 405] on button "No" at bounding box center [651, 408] width 27 height 17
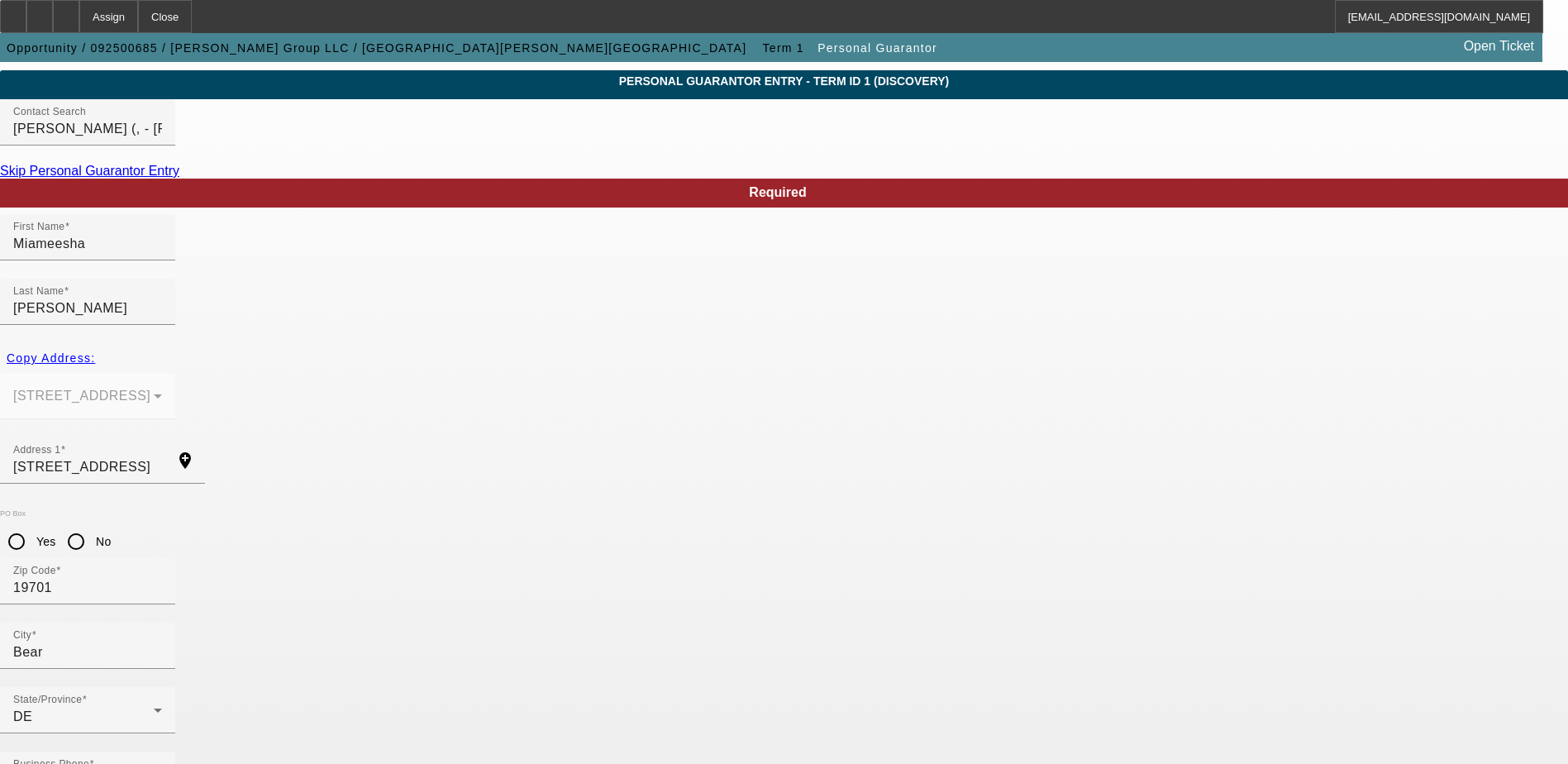
scroll to position [44, 0]
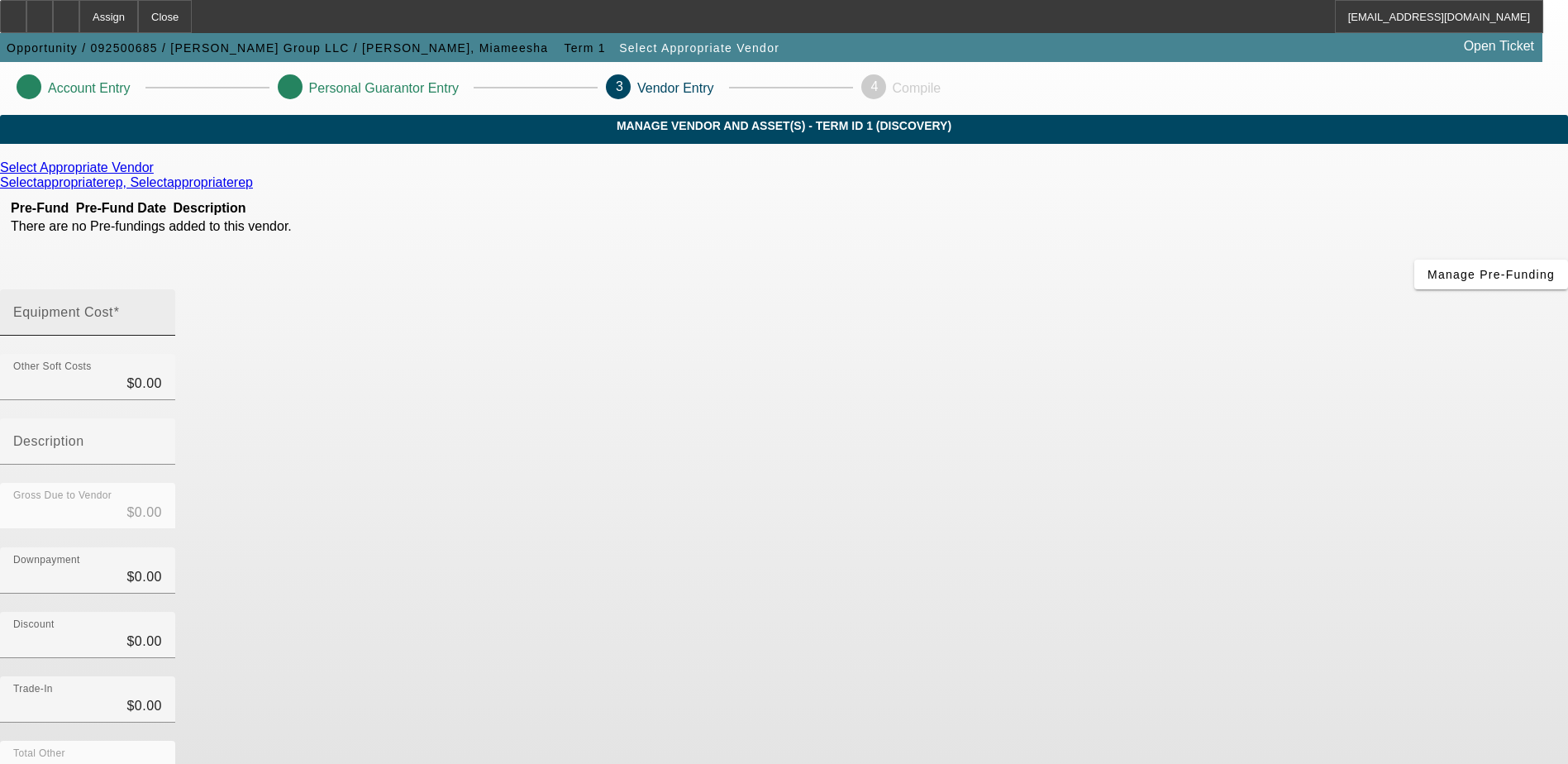
click at [113, 305] on mat-label "Equipment Cost" at bounding box center [63, 311] width 100 height 14
click at [162, 309] on input "Equipment Cost" at bounding box center [88, 319] width 149 height 20
type input "3"
type input "$3.00"
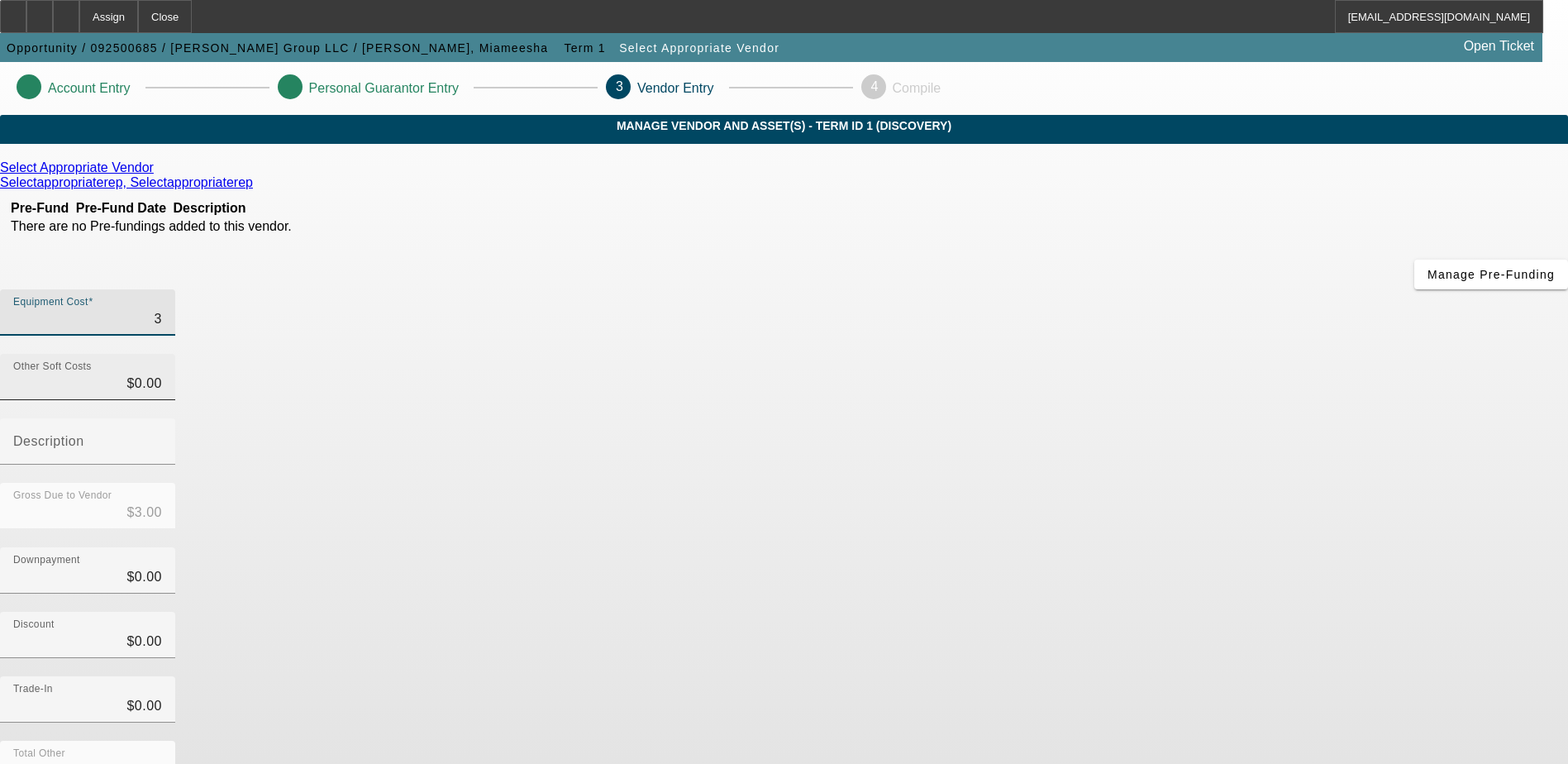
type input "30"
type input "$30.00"
type input "300"
type input "$300.00"
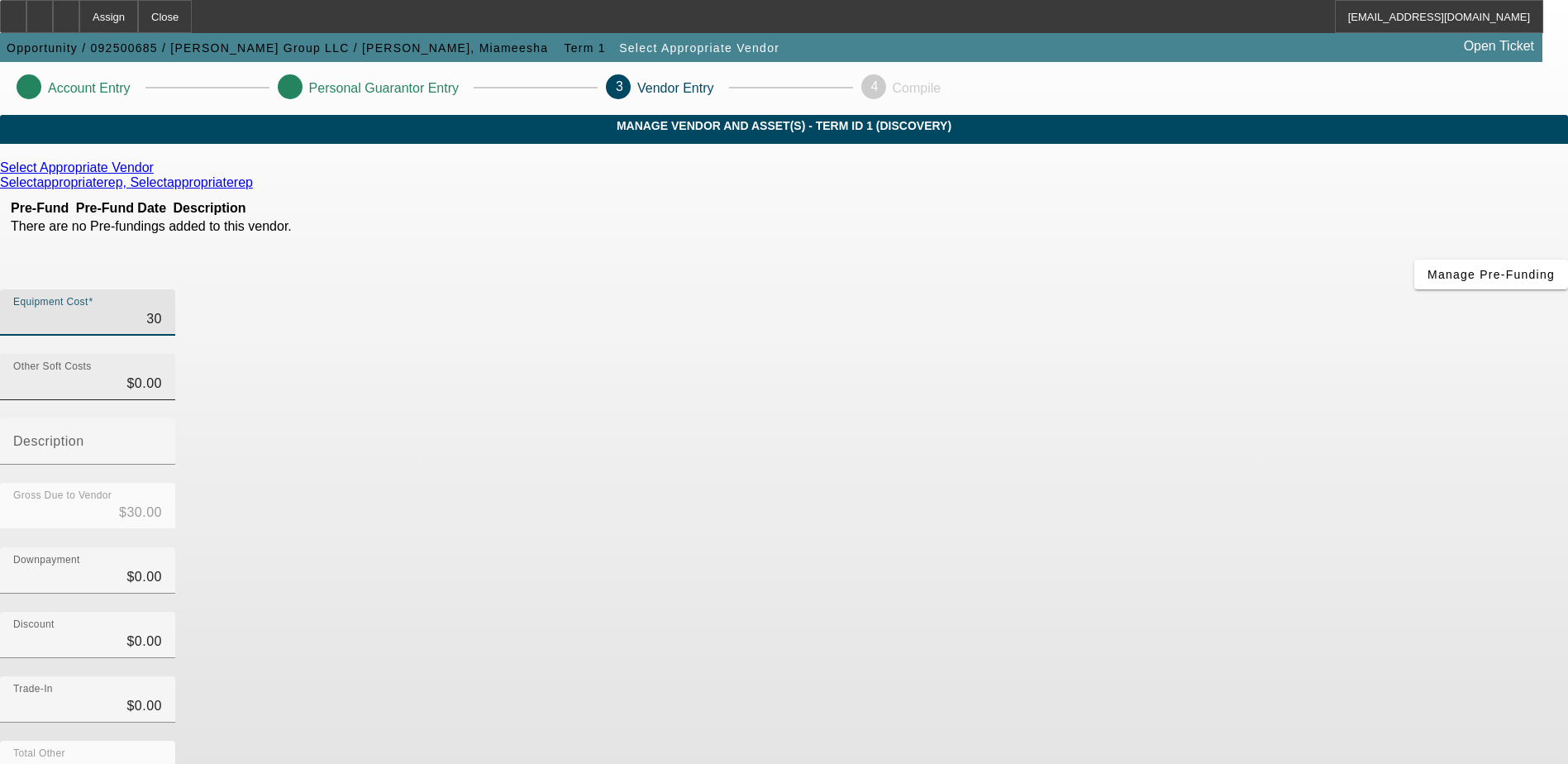
type input "$300.00"
type input "3000"
type input "$3,000.00"
type input "30000"
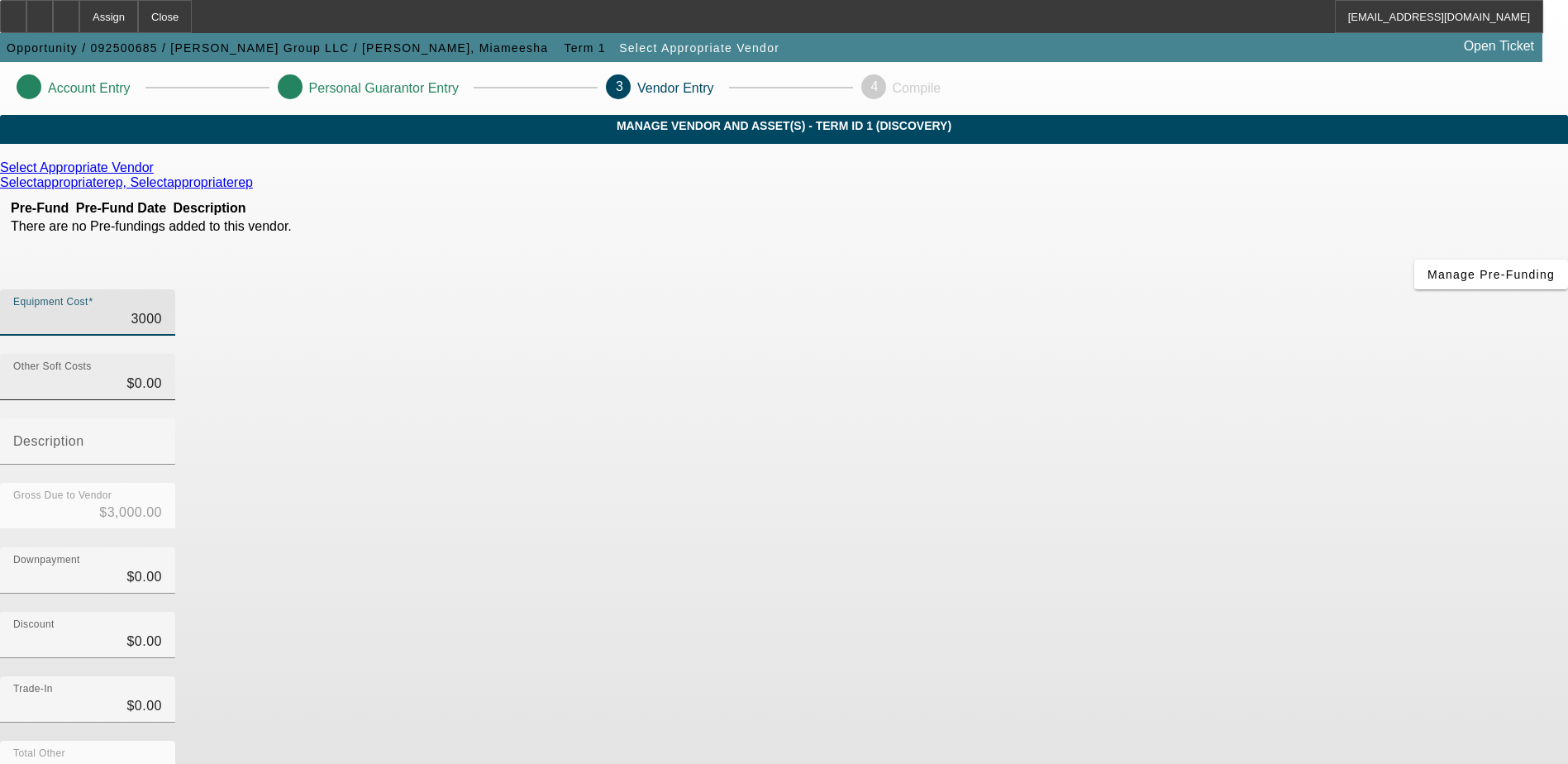
type input "$30,000.00"
click at [517, 636] on div "Select Appropriate Vendor Selectappropriaterep, Selectappropriaterep Pre-Fund P…" at bounding box center [784, 524] width 1568 height 727
click at [158, 174] on icon at bounding box center [158, 167] width 0 height 14
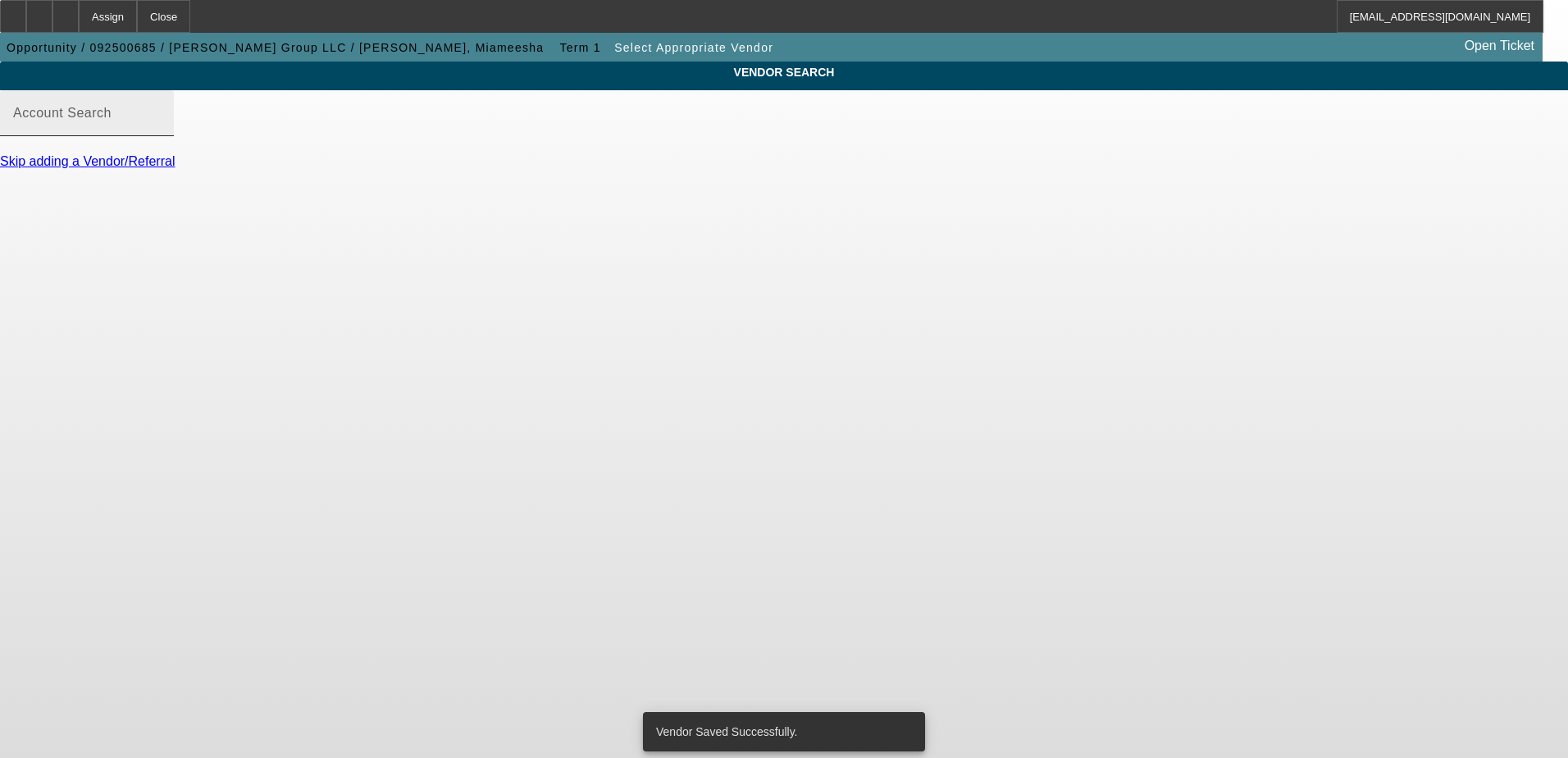
click at [161, 136] on div "Account Search" at bounding box center [87, 113] width 148 height 46
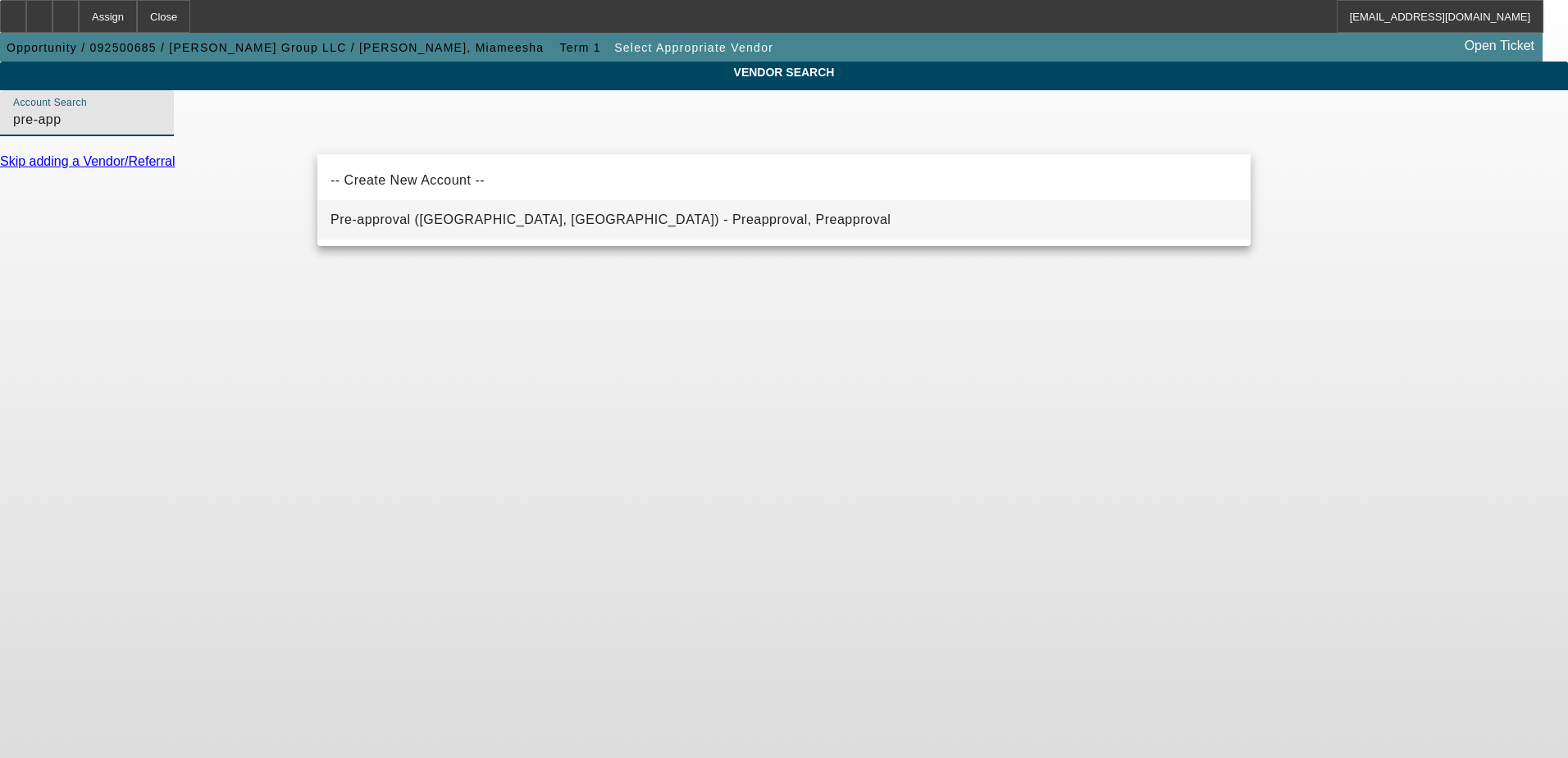
click at [523, 218] on span "Pre-approval (Northbrook, IL) - Preapproval, Preapproval" at bounding box center [610, 219] width 560 height 14
type input "Pre-approval (Northbrook, IL) - Preapproval, Preapproval"
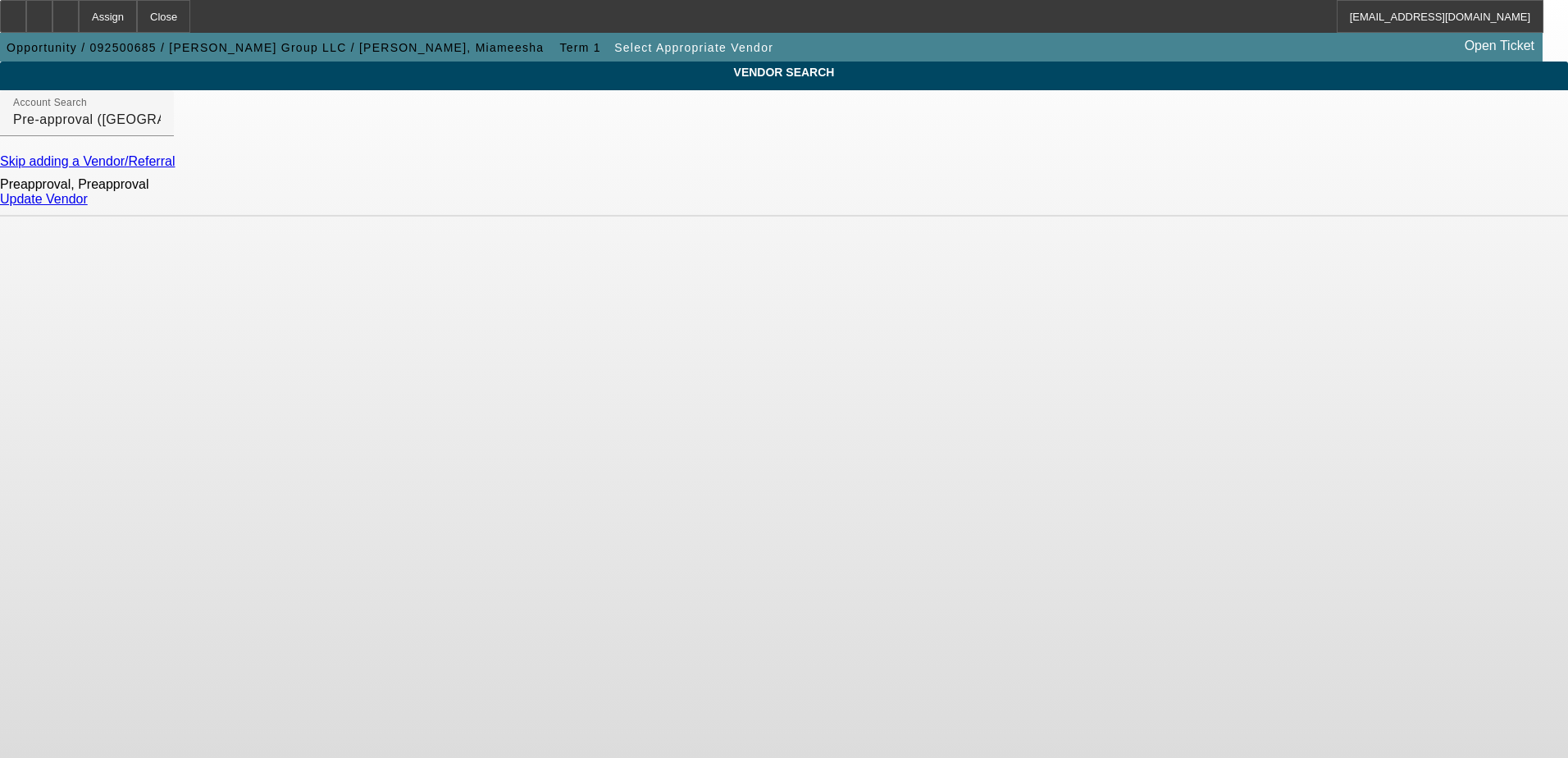
click at [88, 206] on link "Update Vendor" at bounding box center [44, 198] width 88 height 14
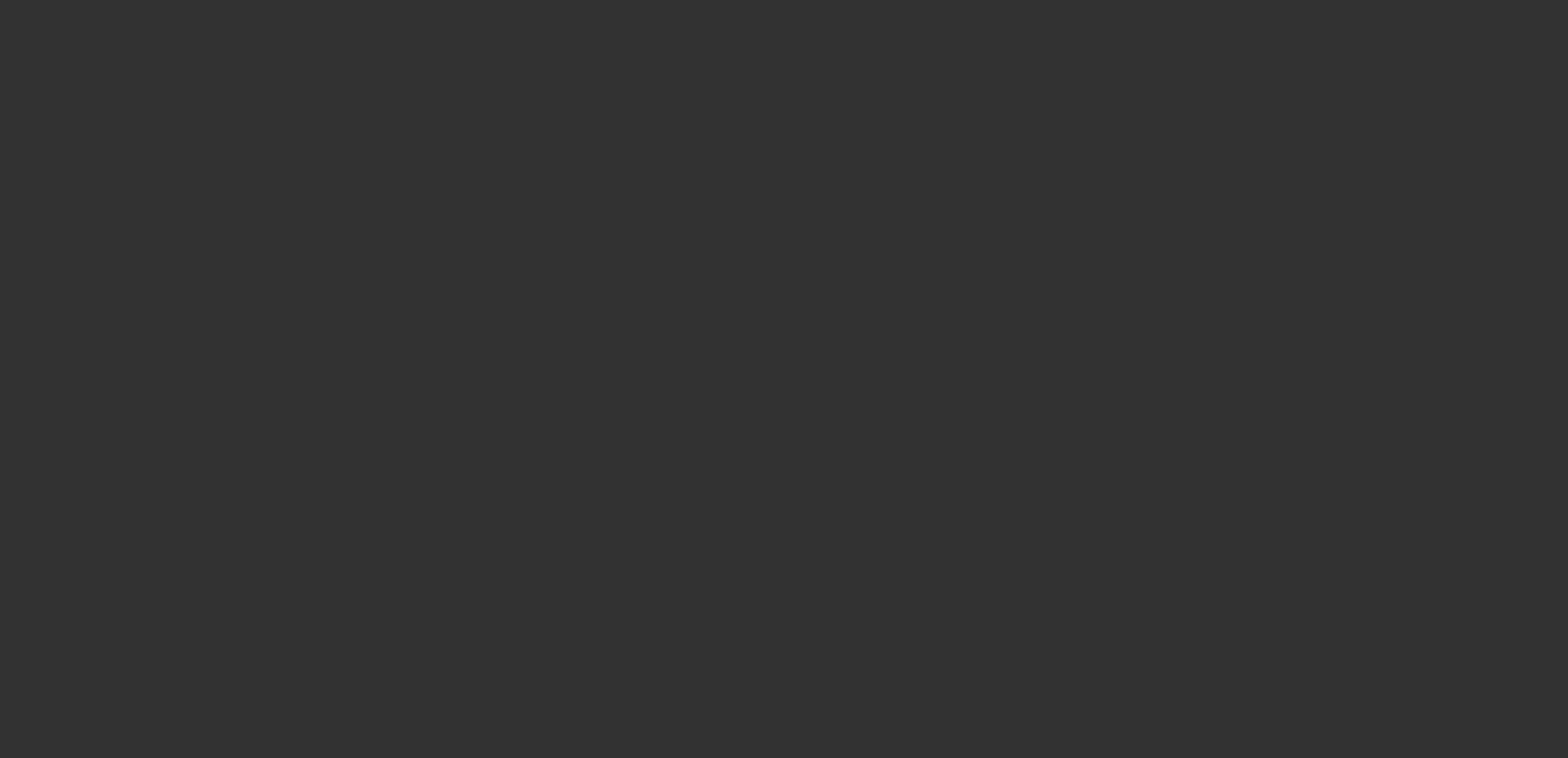
type input "$30,000.00"
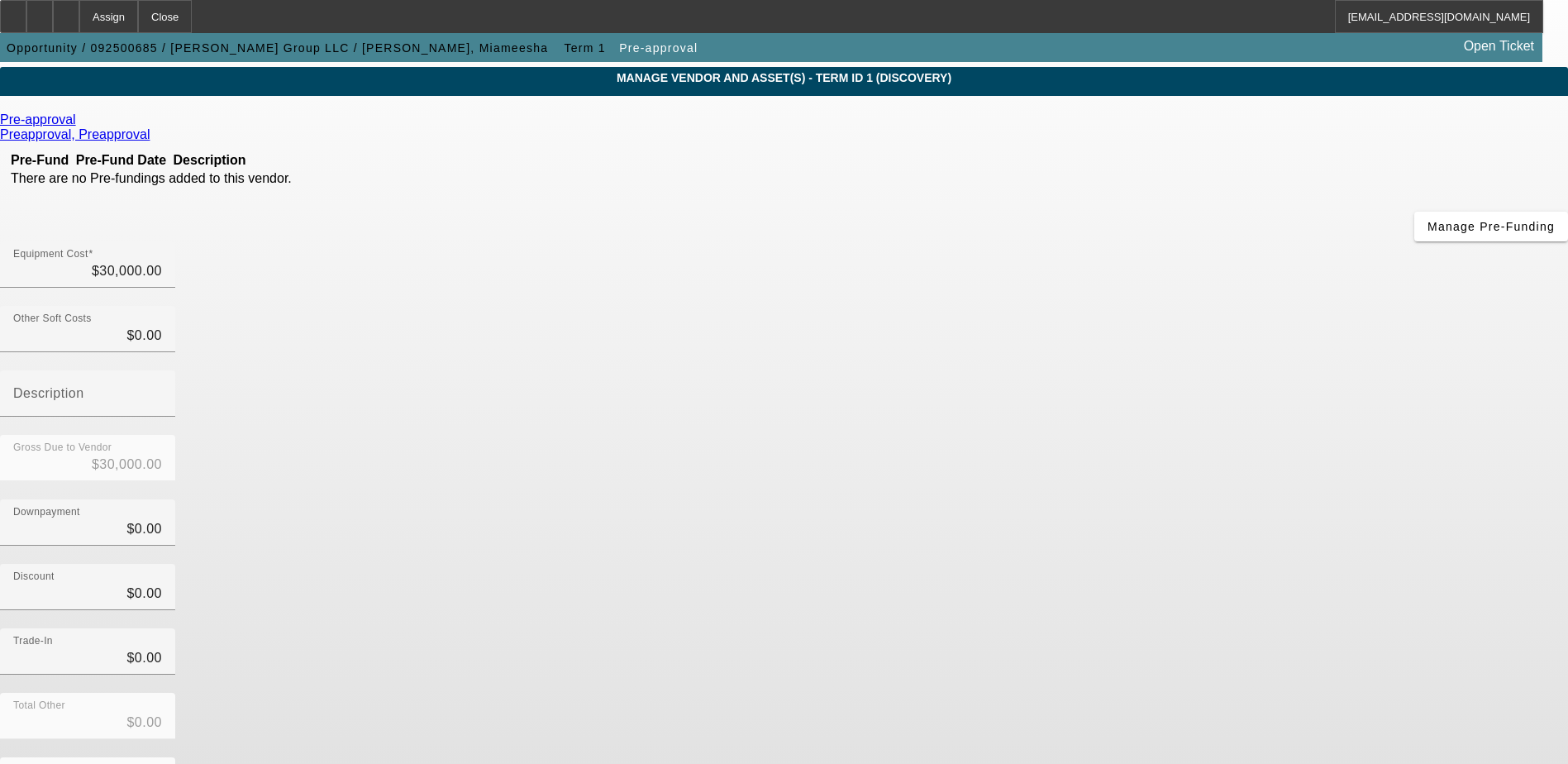
scroll to position [73, 0]
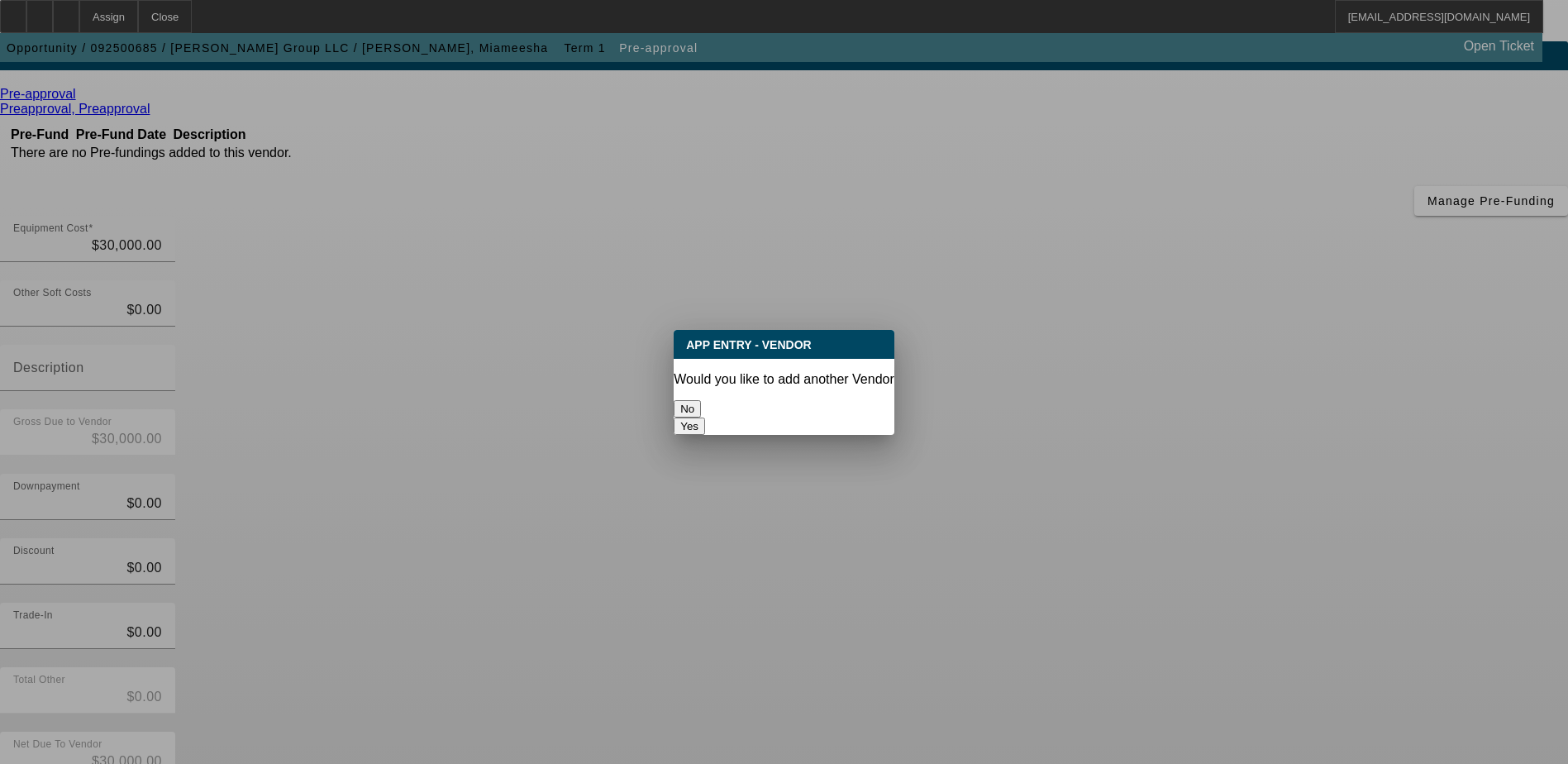
click at [701, 401] on button "No" at bounding box center [687, 408] width 27 height 17
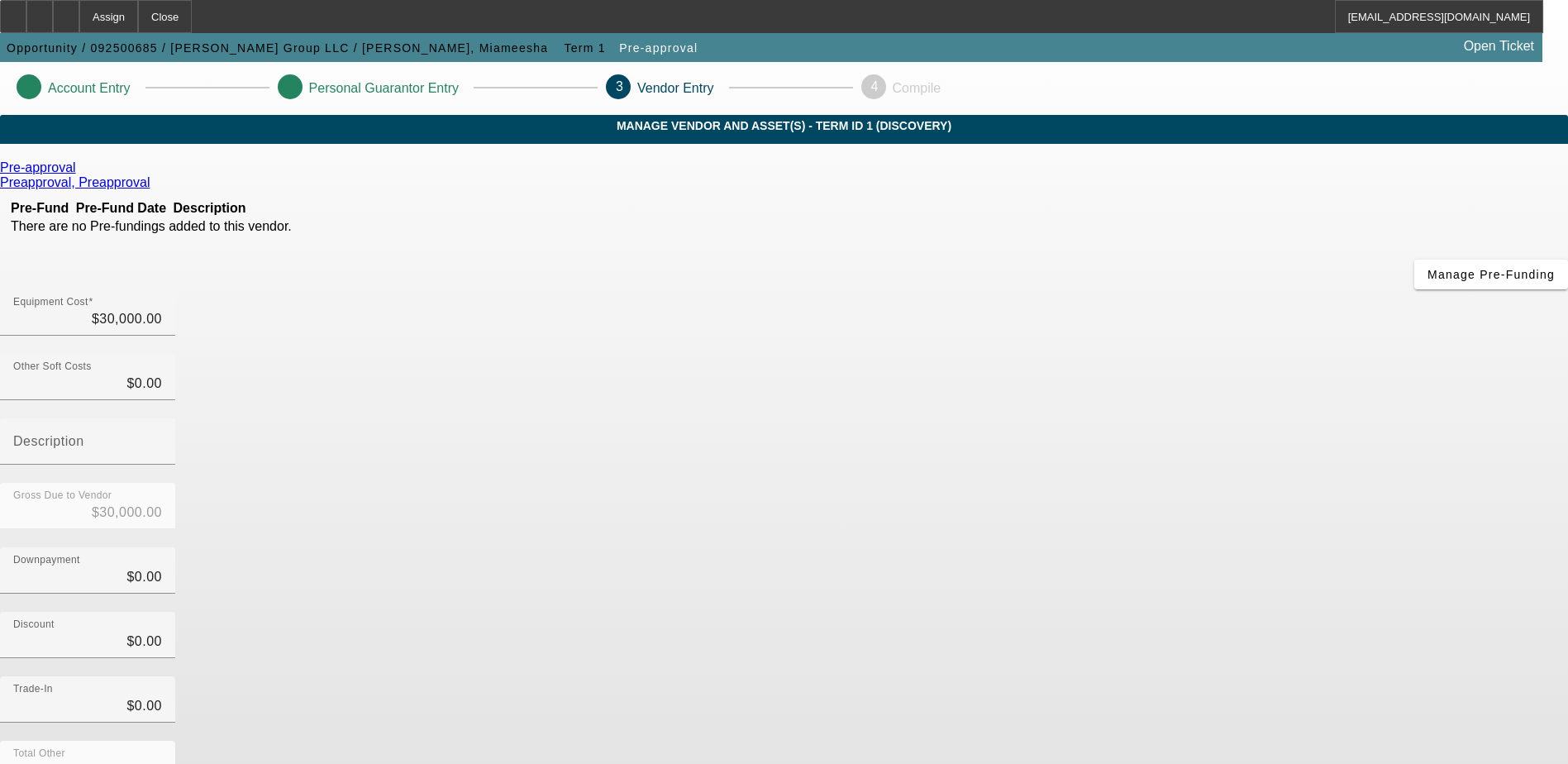
scroll to position [73, 0]
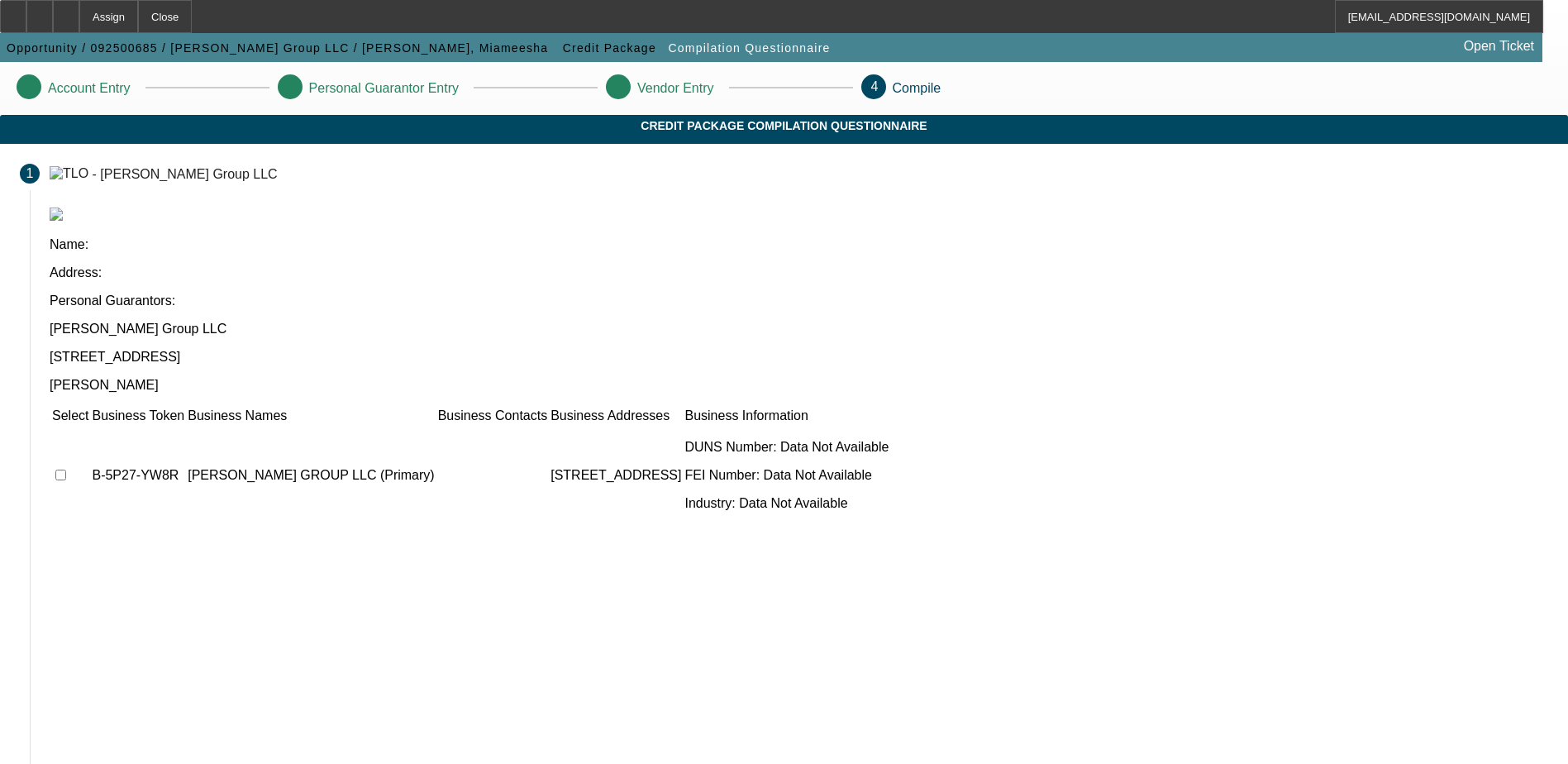
click at [89, 426] on td at bounding box center [71, 475] width 38 height 99
click at [66, 470] on input "checkbox" at bounding box center [61, 475] width 11 height 11
checkbox input "true"
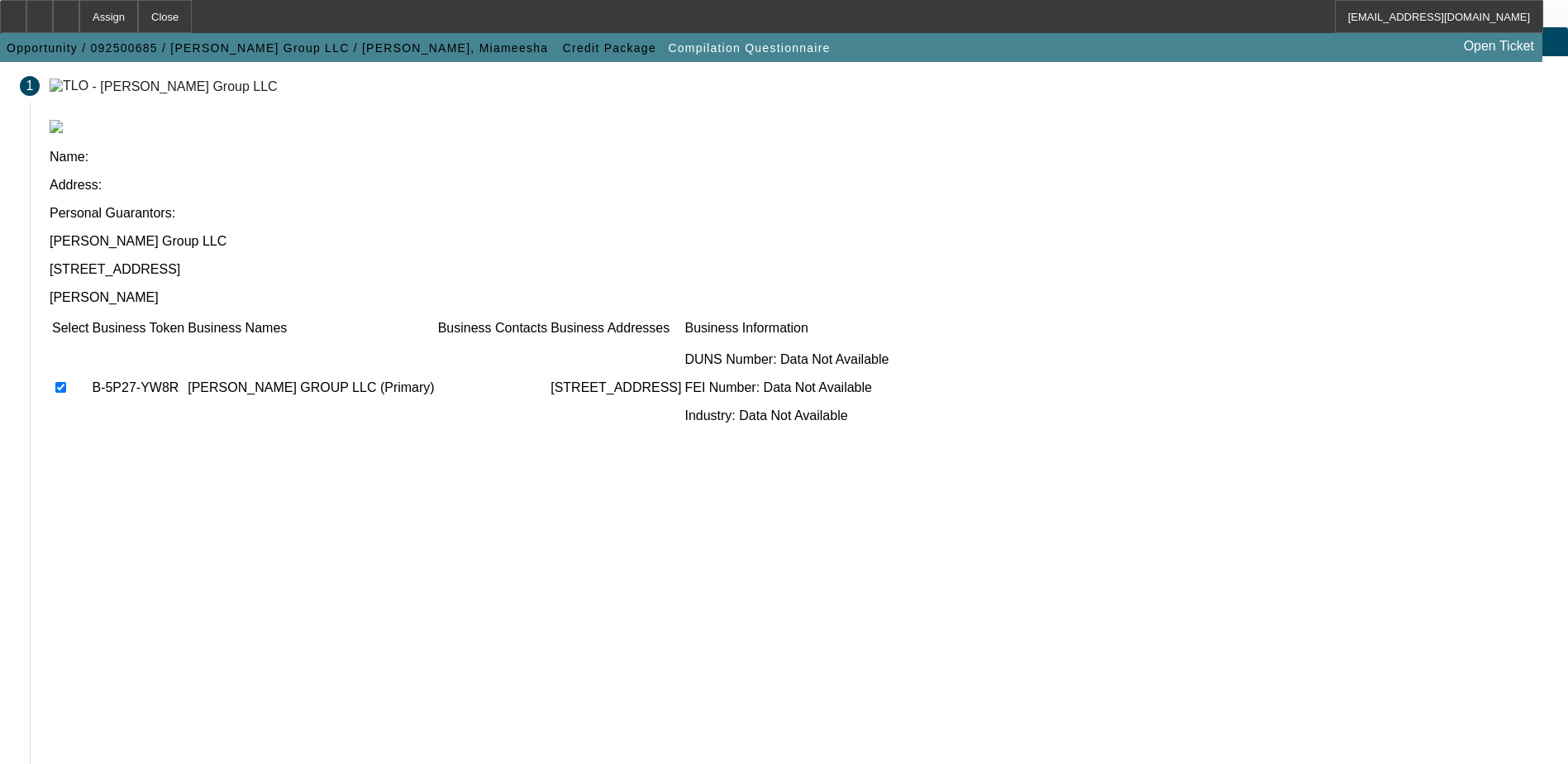
scroll to position [91, 0]
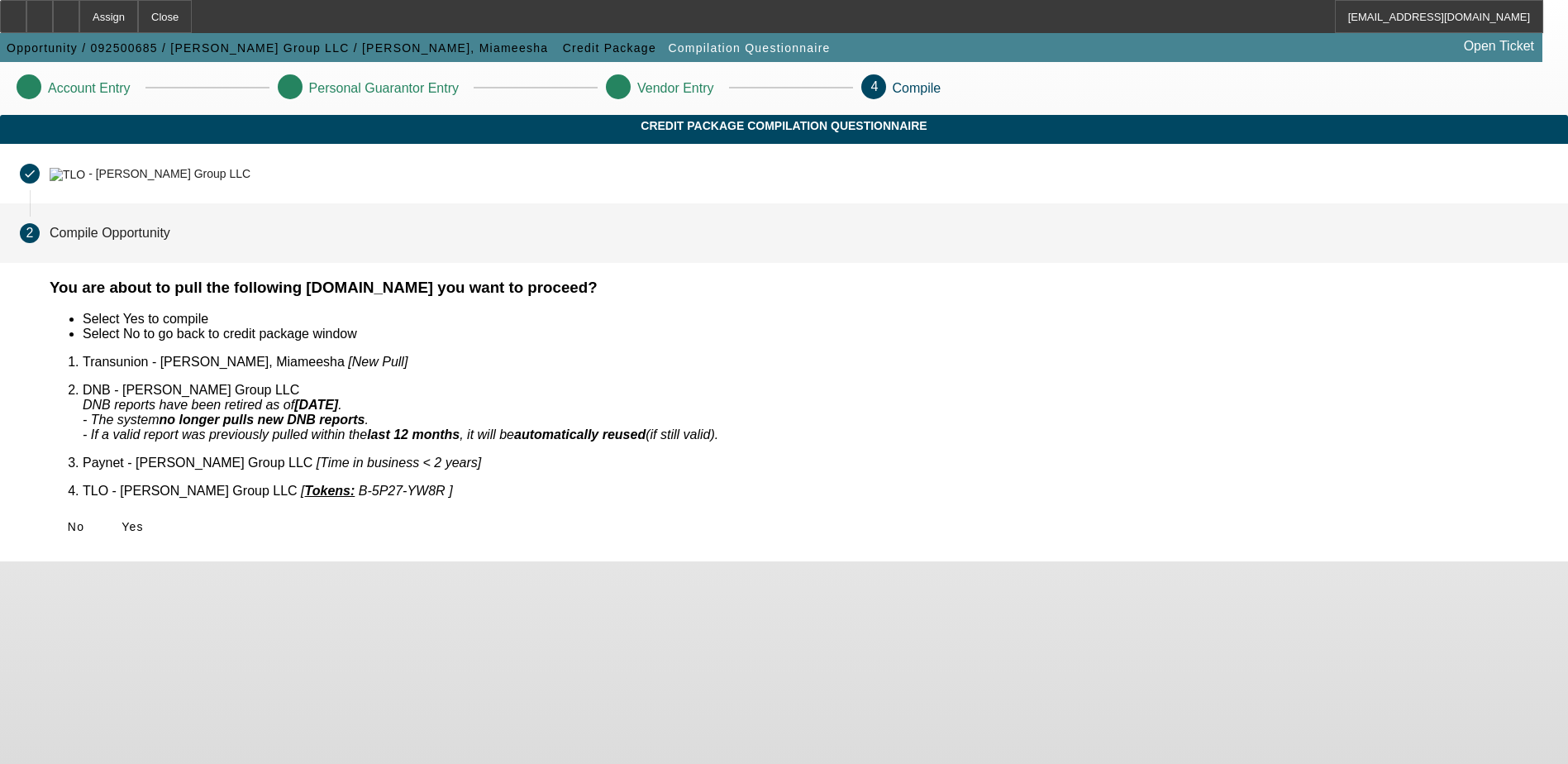
scroll to position [0, 0]
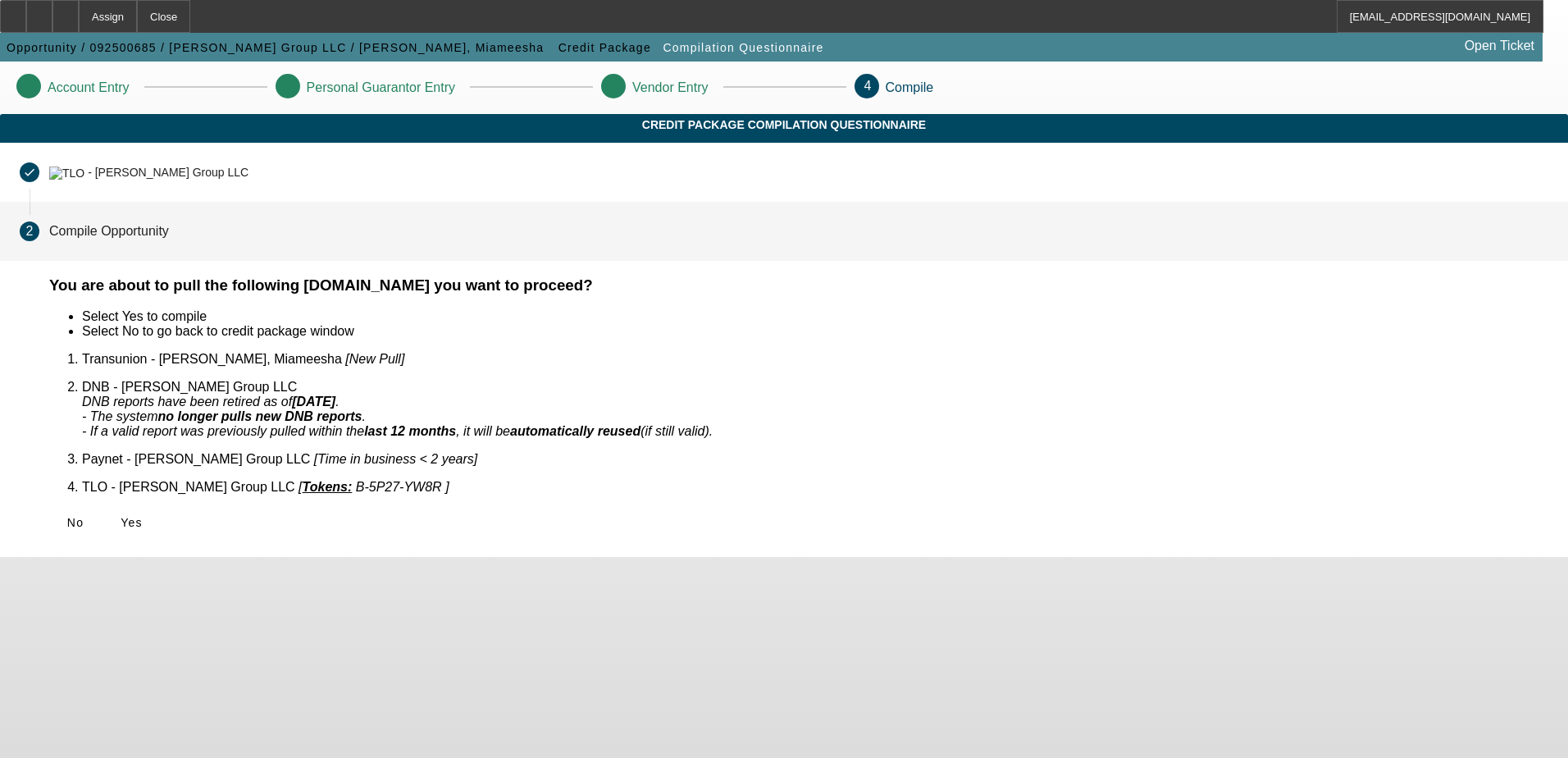
click at [158, 508] on span at bounding box center [131, 523] width 52 height 40
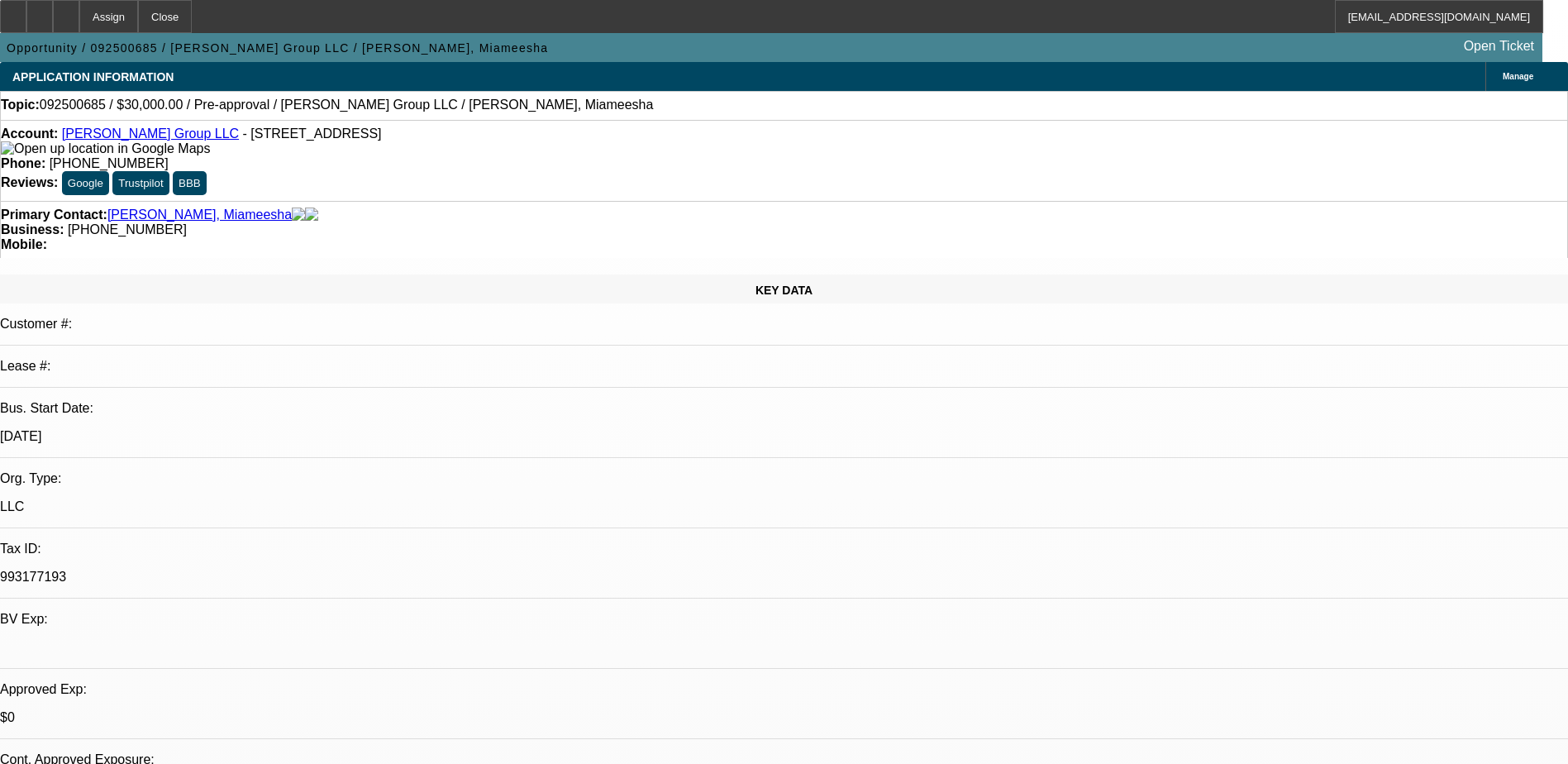
select select "0"
select select "2"
select select "0.1"
select select "1"
select select "2"
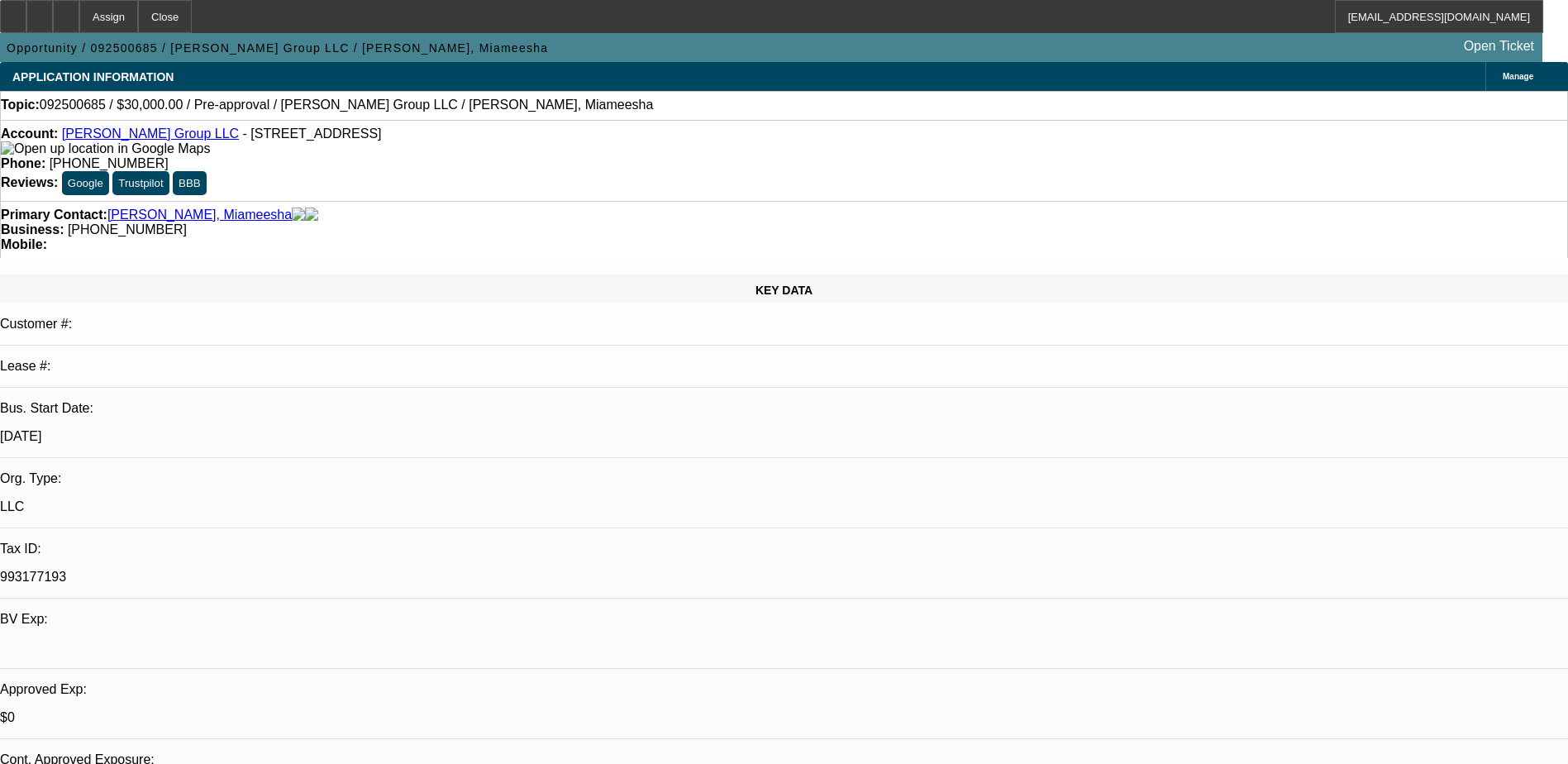
select select "4"
click at [66, 11] on icon at bounding box center [66, 11] width 0 height 0
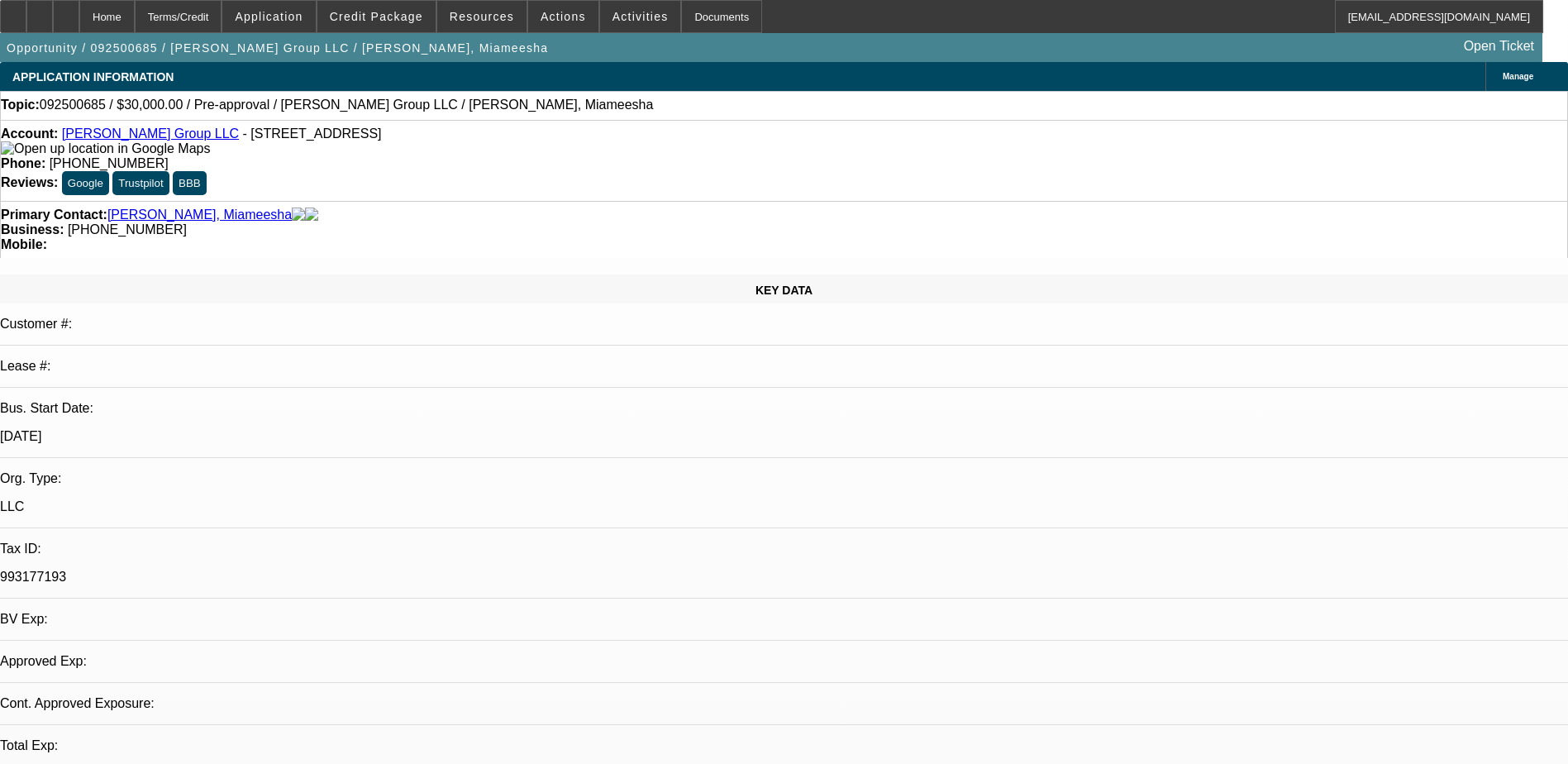
select select "0"
select select "2"
select select "0.1"
select select "4"
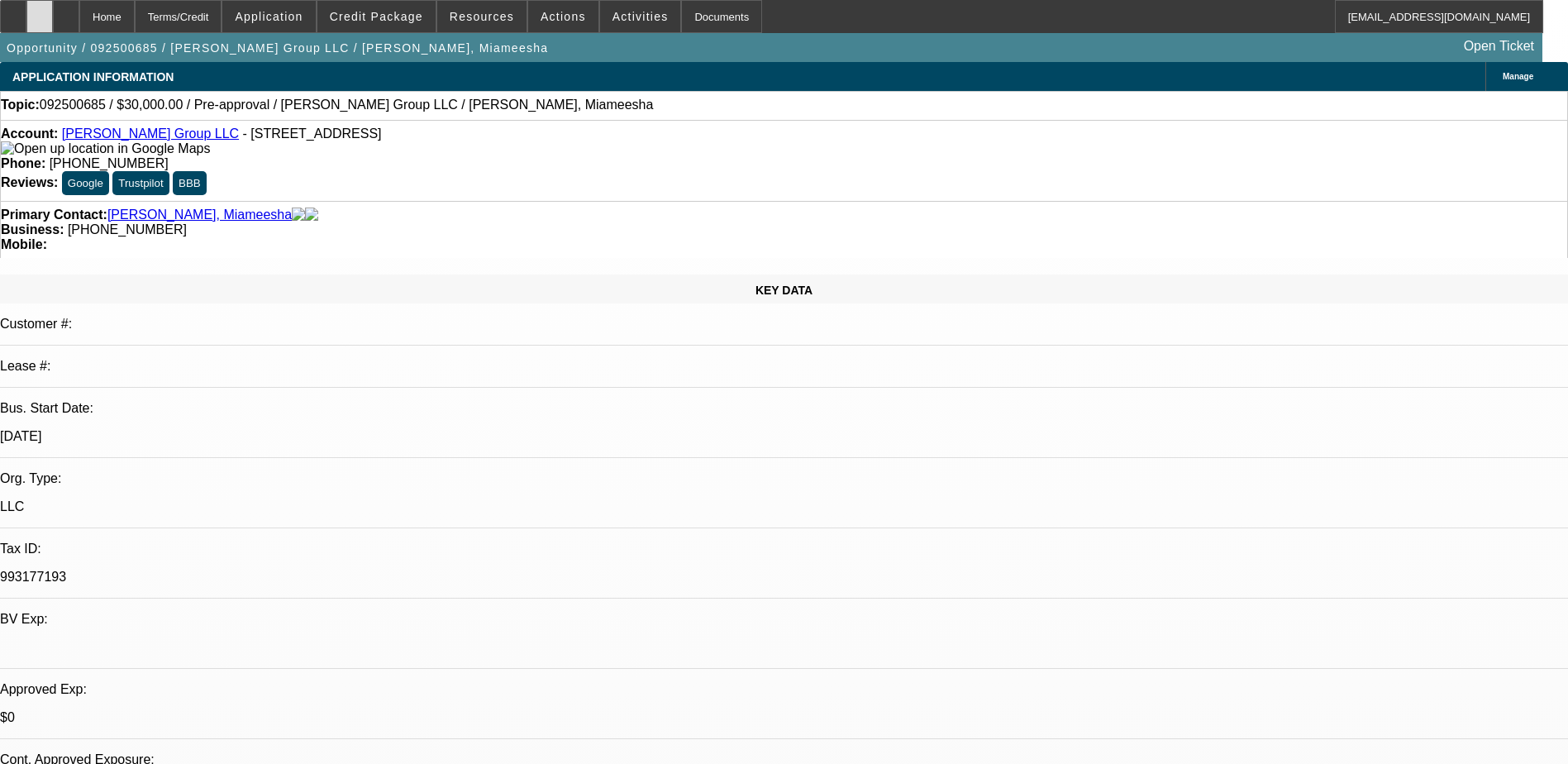
click at [53, 24] on div at bounding box center [39, 16] width 26 height 33
click at [79, 10] on div at bounding box center [65, 16] width 26 height 33
select select "0"
select select "2"
select select "0.1"
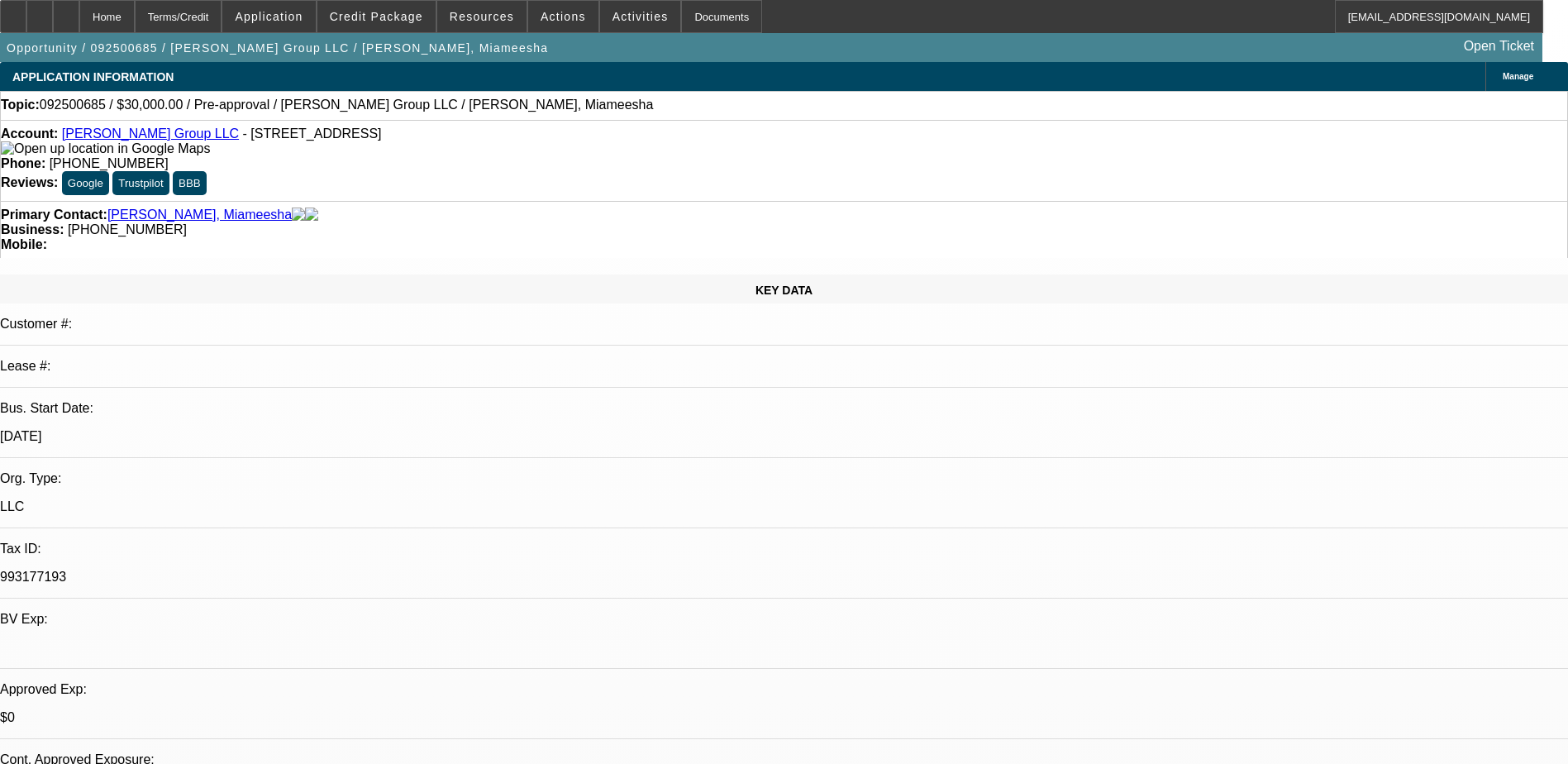
select select "1"
select select "2"
select select "4"
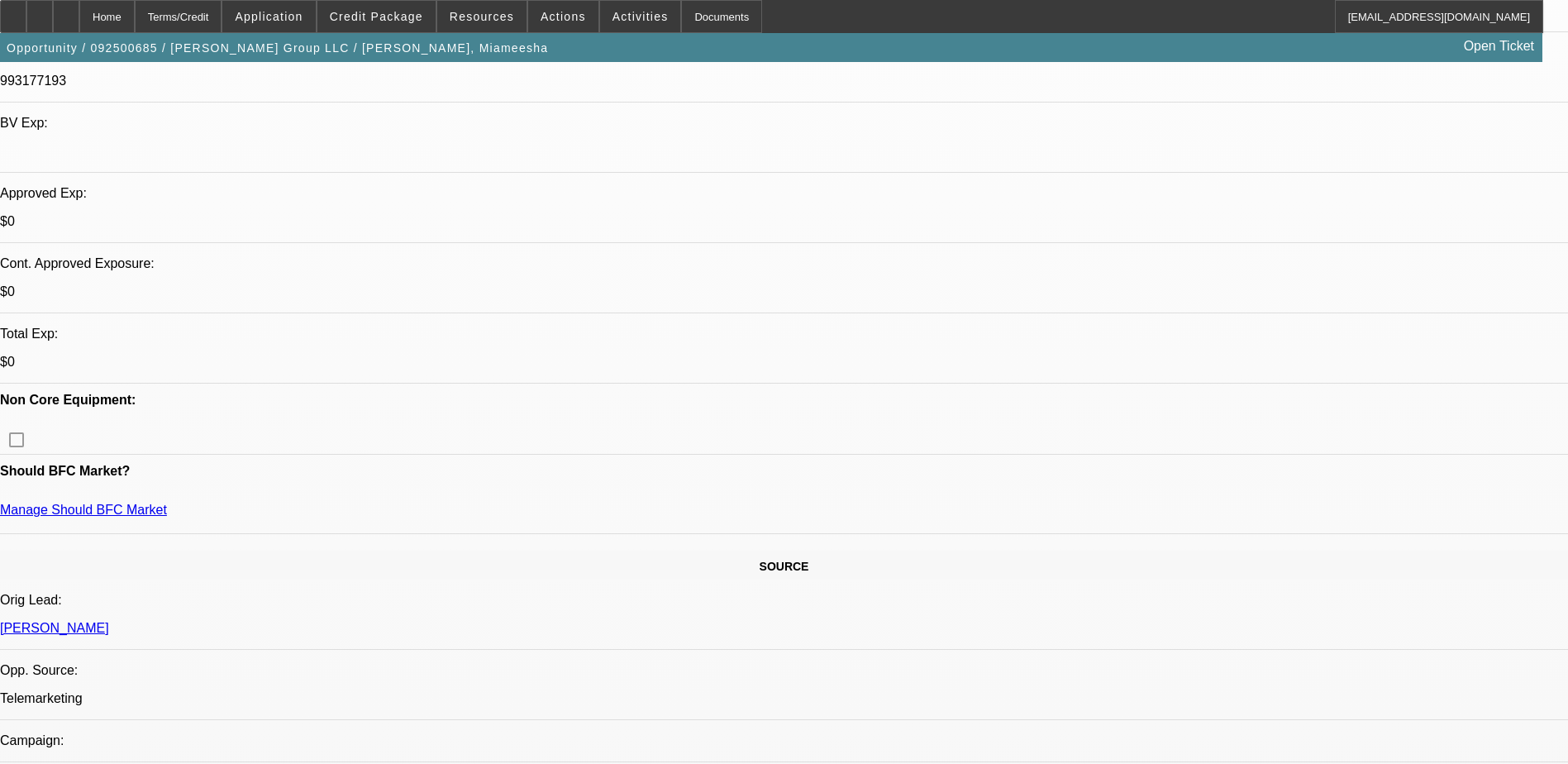
scroll to position [414, 0]
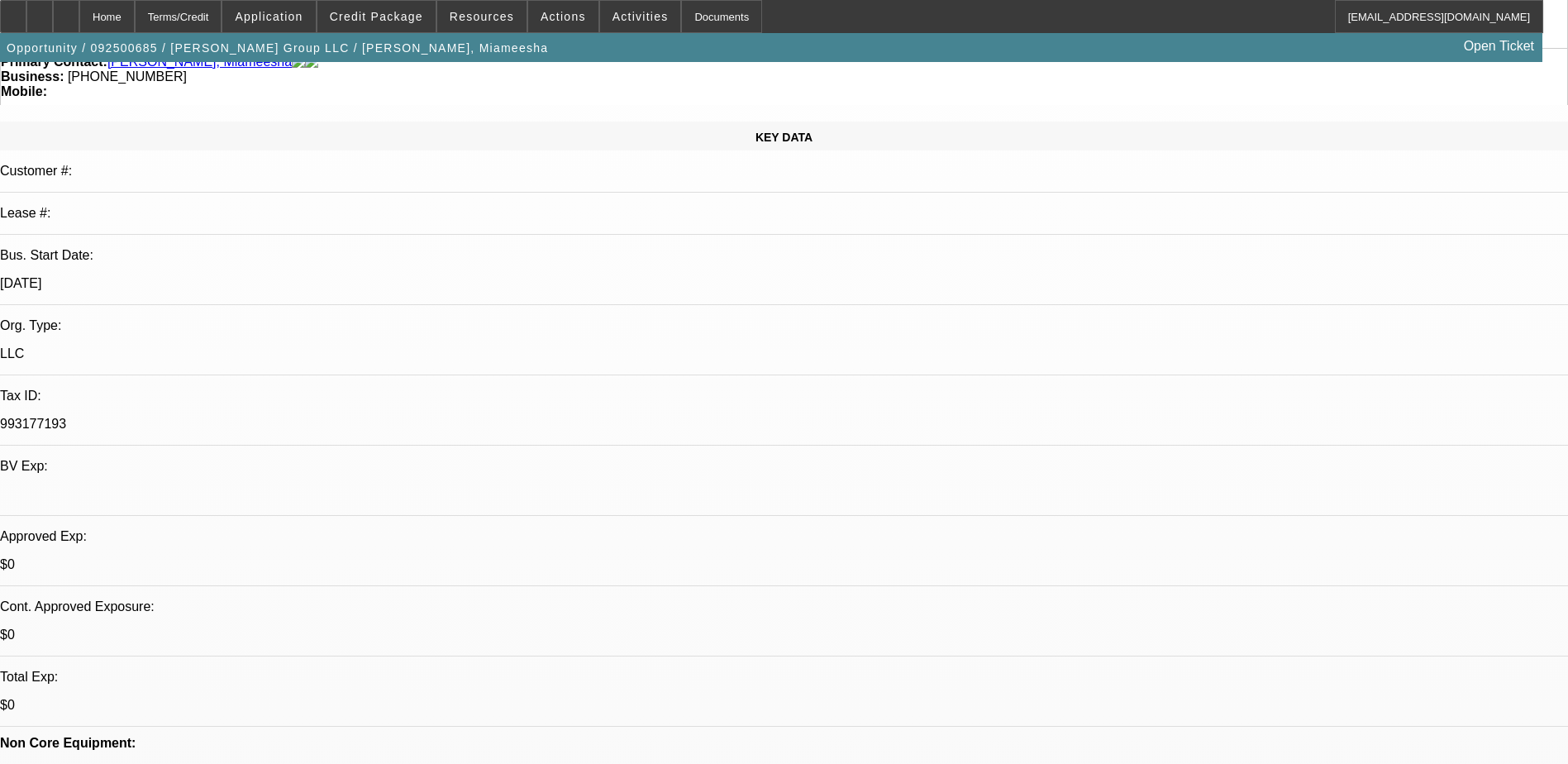
scroll to position [0, 0]
